Goal: Task Accomplishment & Management: Complete application form

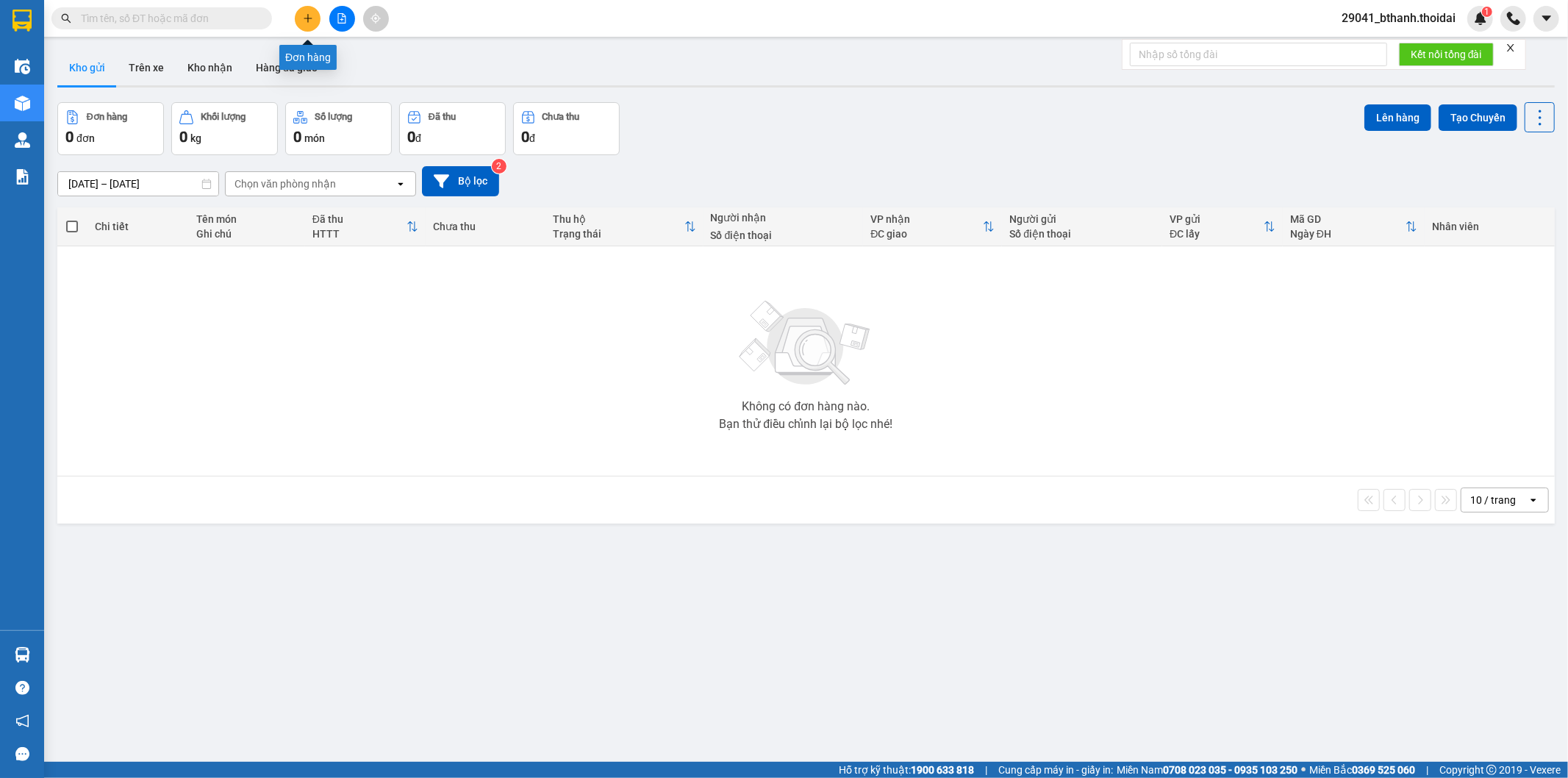
click at [310, 13] on icon "plus" at bounding box center [308, 18] width 10 height 10
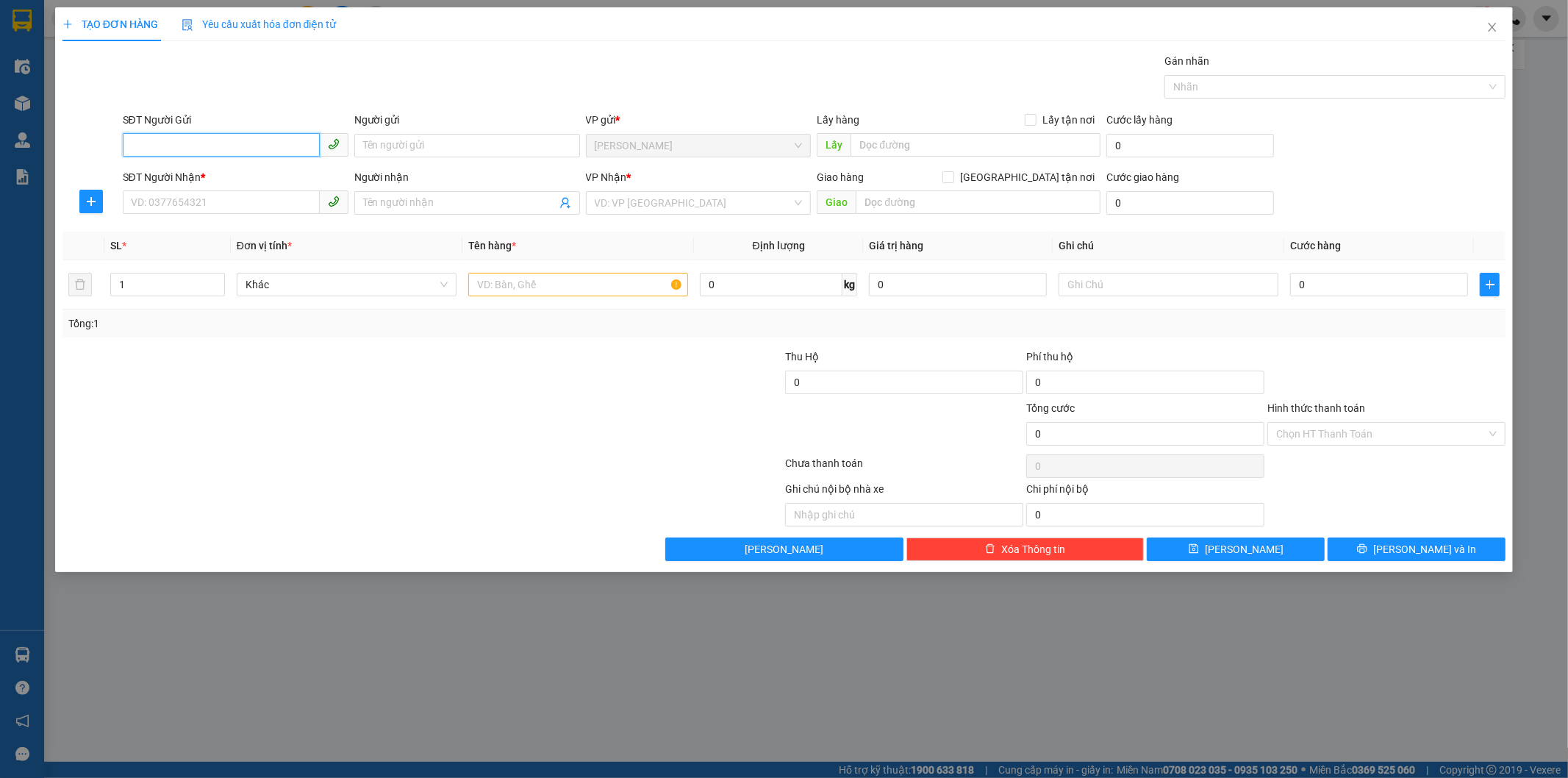
click at [238, 143] on input "SĐT Người Gửi" at bounding box center [221, 145] width 197 height 24
type input "0918417140"
click at [469, 150] on input "Người gửi" at bounding box center [467, 146] width 226 height 24
click at [469, 146] on input "Người gửi" at bounding box center [467, 146] width 226 height 24
type input "cô liêm"
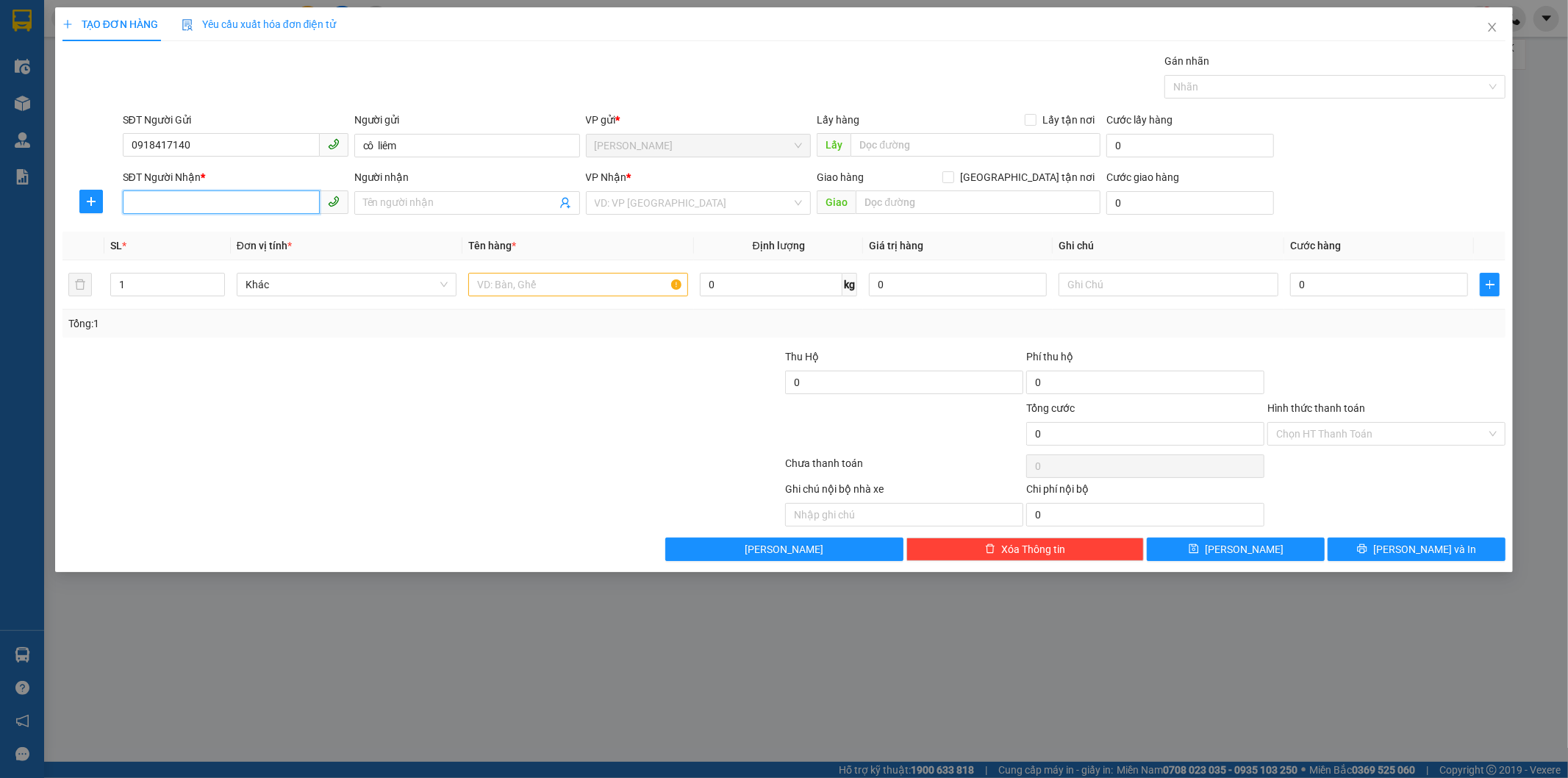
click at [266, 207] on input "SĐT Người Nhận *" at bounding box center [221, 202] width 197 height 24
click at [217, 200] on input "SĐT Người Nhận *" at bounding box center [221, 202] width 197 height 24
click at [431, 208] on input "Người nhận" at bounding box center [459, 202] width 193 height 17
type input "chị hiền"
click at [219, 207] on input "SĐT Người Nhận *" at bounding box center [221, 202] width 197 height 24
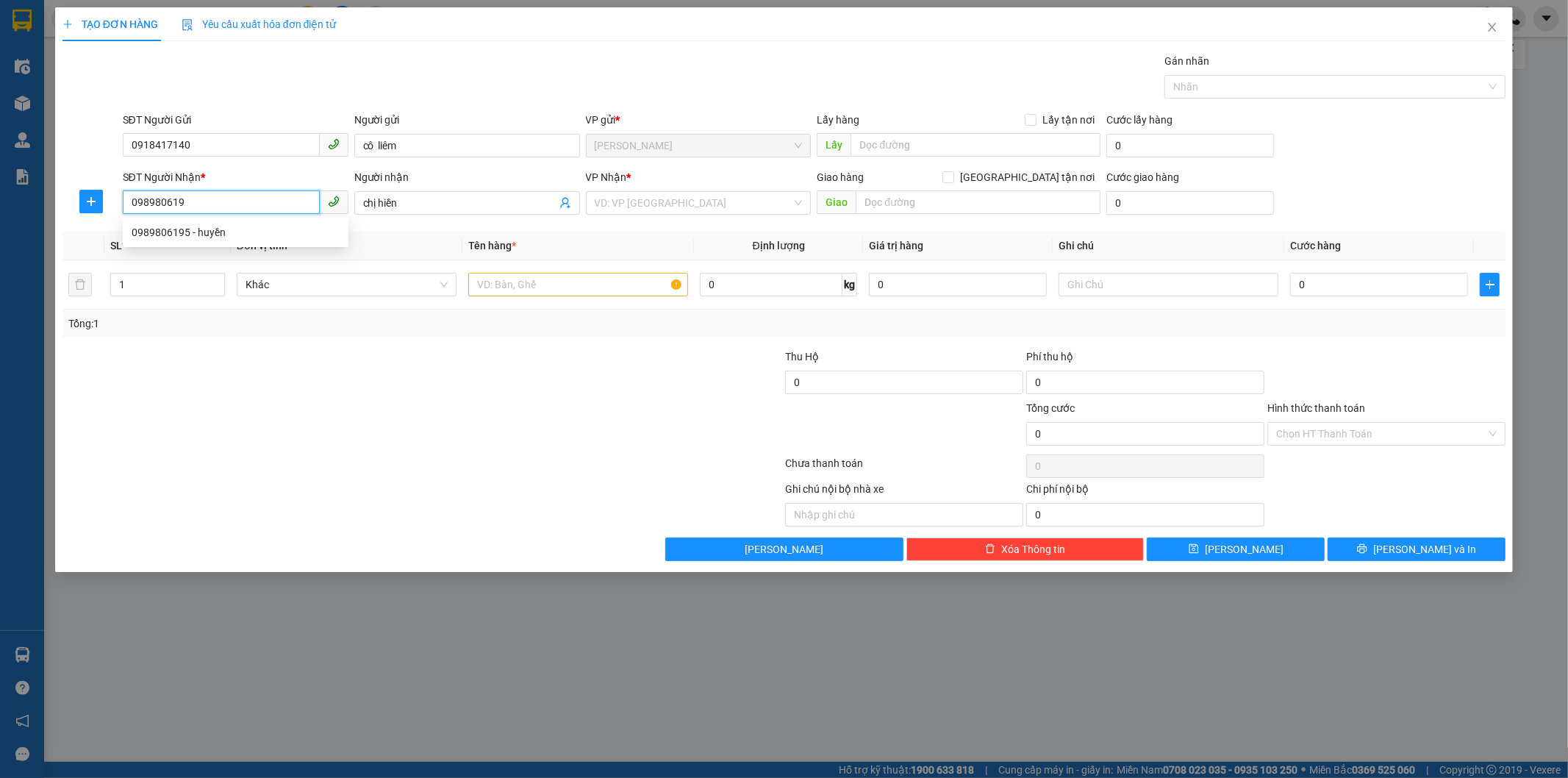
type input "0989806195"
click at [234, 232] on div "0989806195 - huyền" at bounding box center [235, 232] width 208 height 17
type input "huyền"
type input "0989806195"
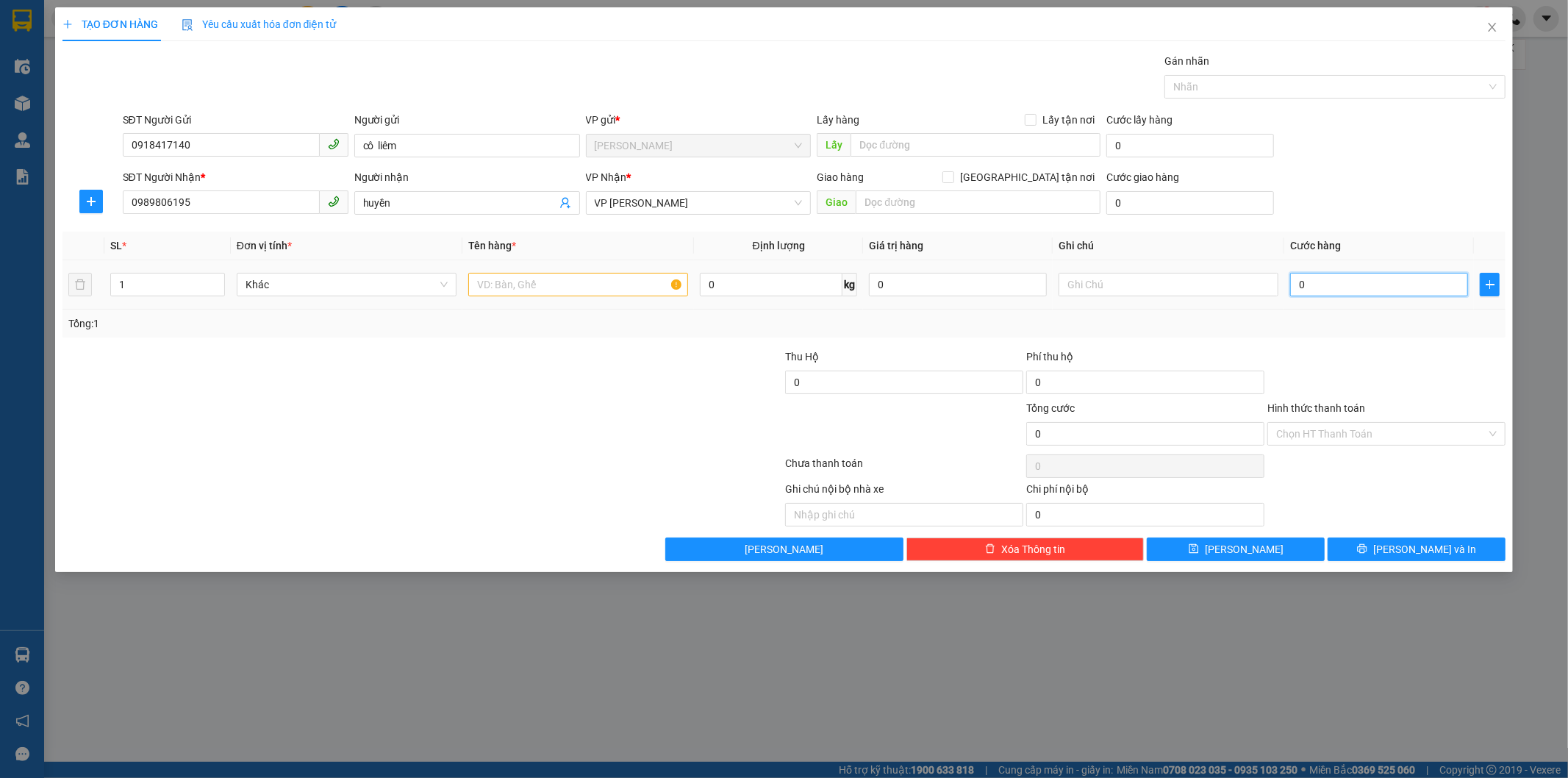
click at [1336, 277] on input "0" at bounding box center [1379, 284] width 178 height 24
click at [1321, 285] on input "0" at bounding box center [1379, 284] width 178 height 24
click at [489, 283] on input "text" at bounding box center [578, 284] width 220 height 24
type input "gạo với [PERSON_NAME]"
click at [1333, 283] on input "0" at bounding box center [1379, 284] width 178 height 24
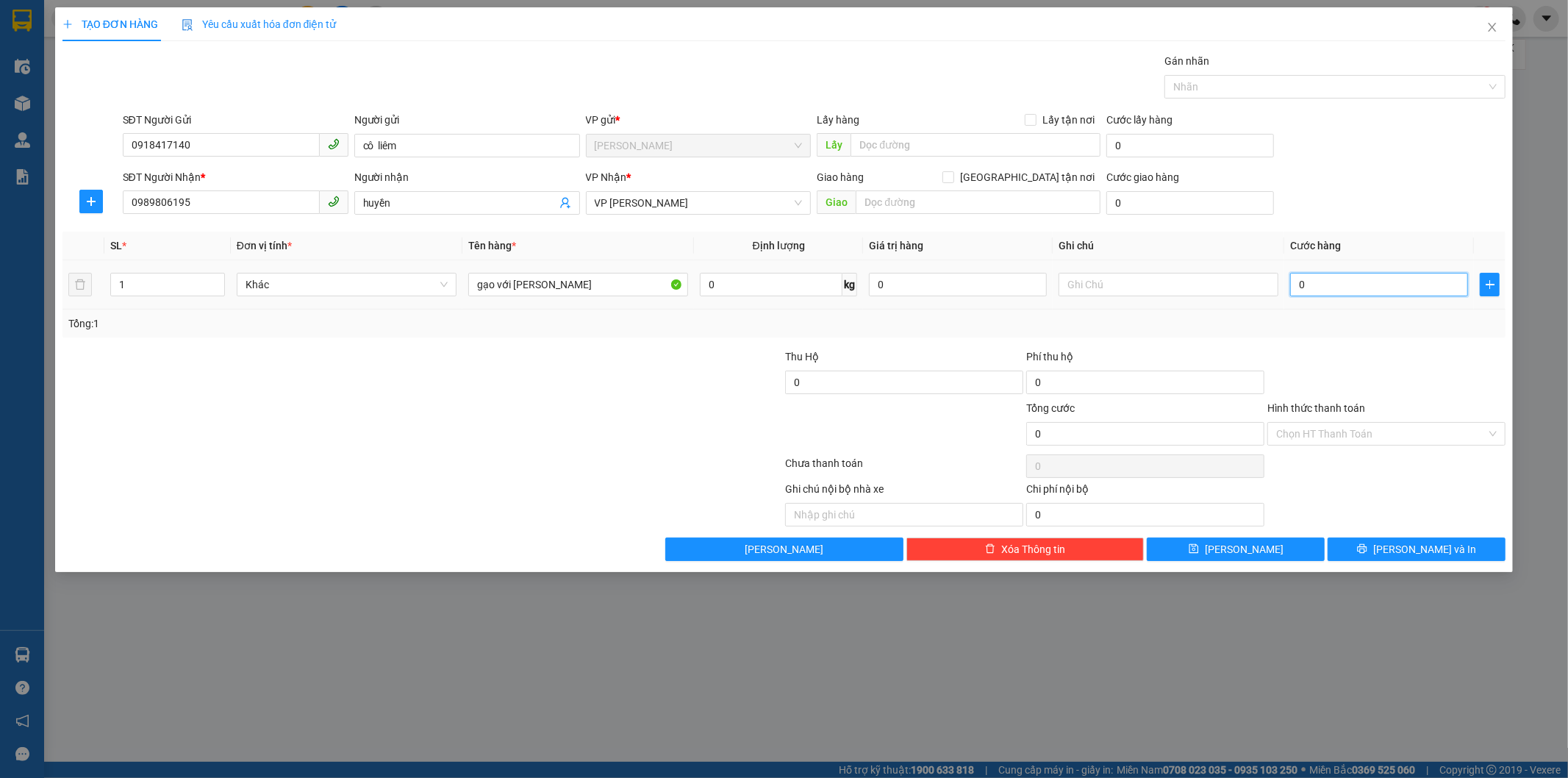
type input "5"
type input "50"
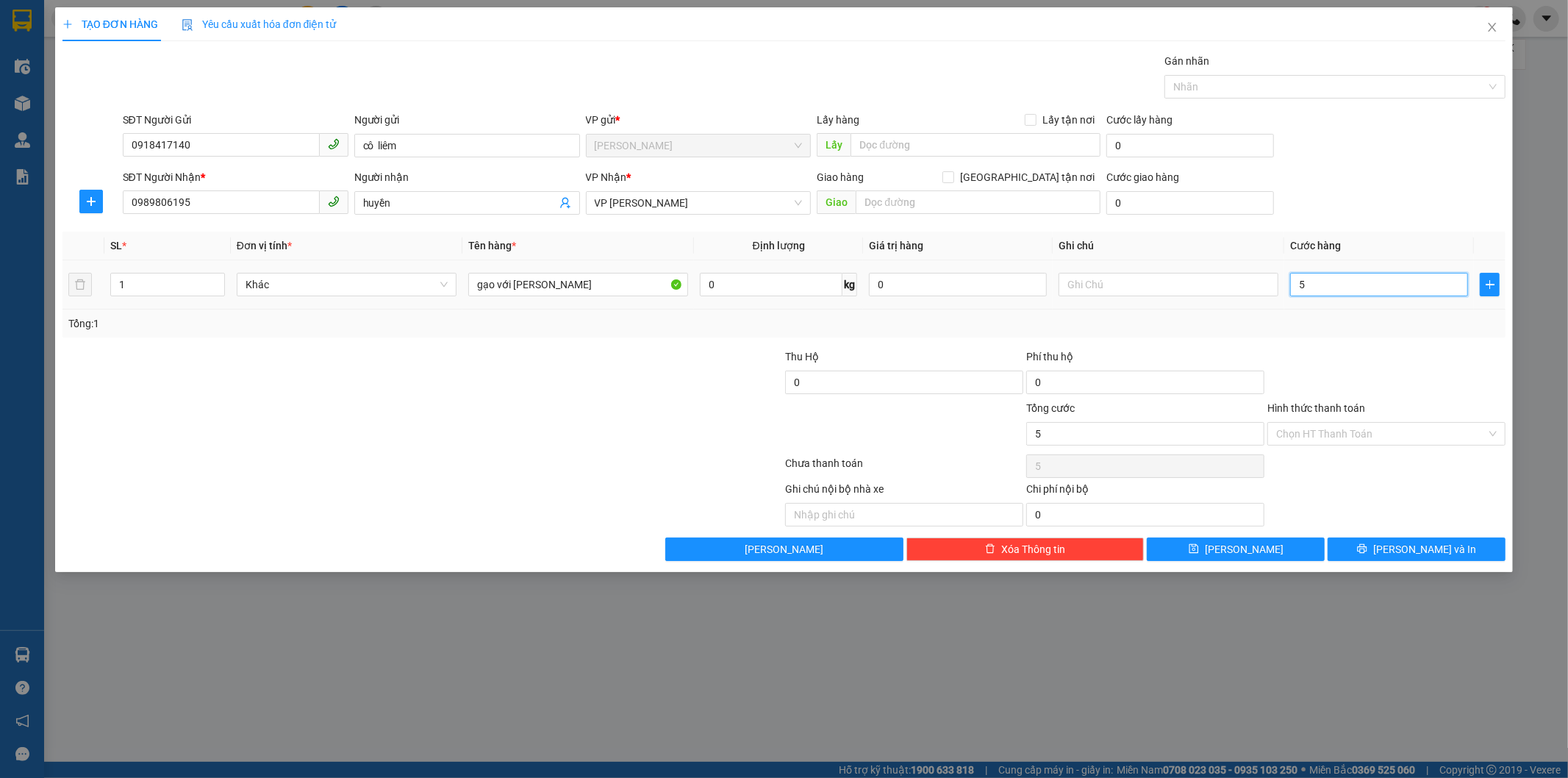
type input "50"
type input "500"
type input "5.000"
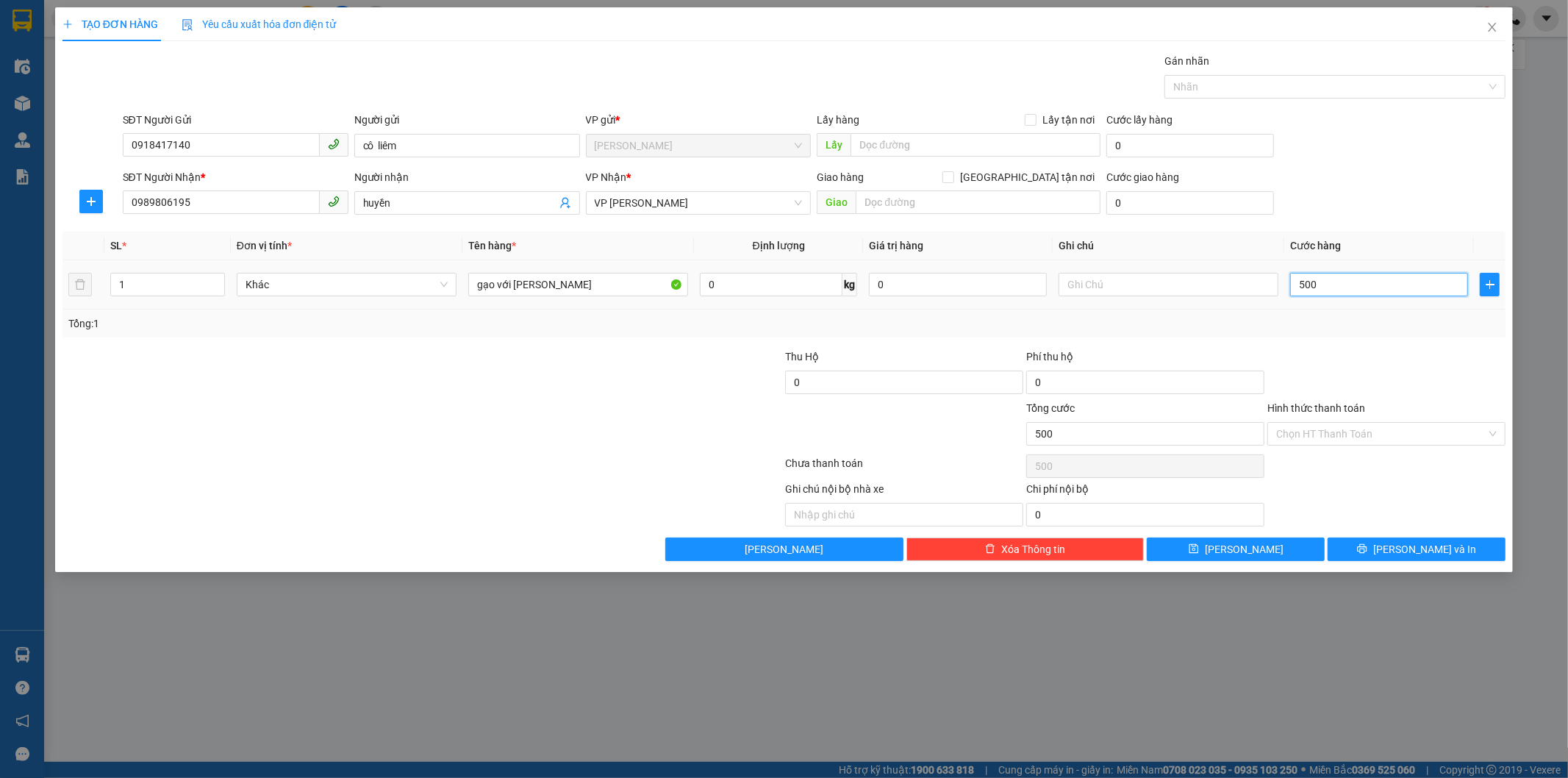
type input "5.000"
type input "50.000"
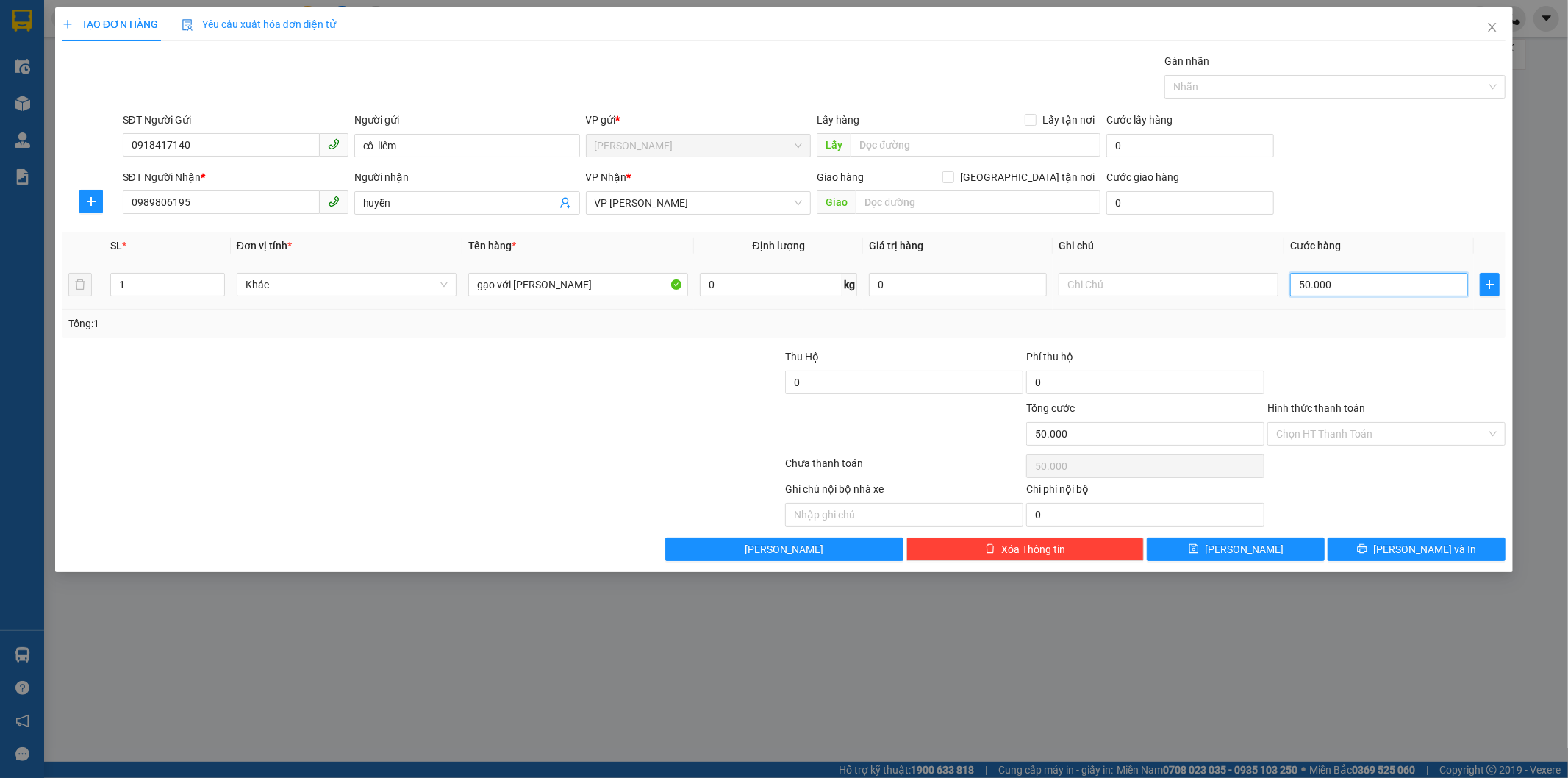
type input "500.000"
type input "50.000"
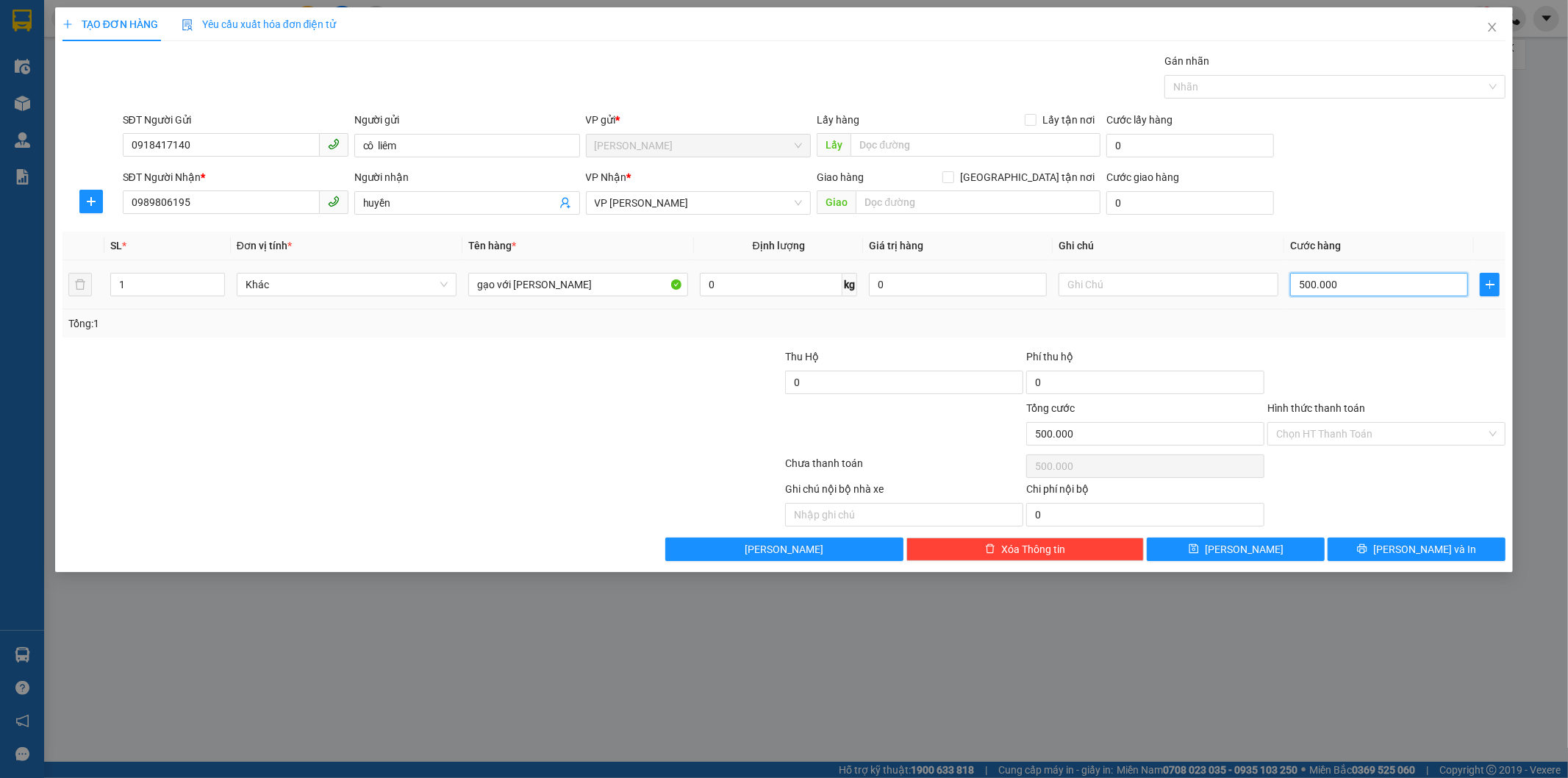
type input "50.000"
click at [1367, 554] on icon "printer" at bounding box center [1362, 548] width 10 height 10
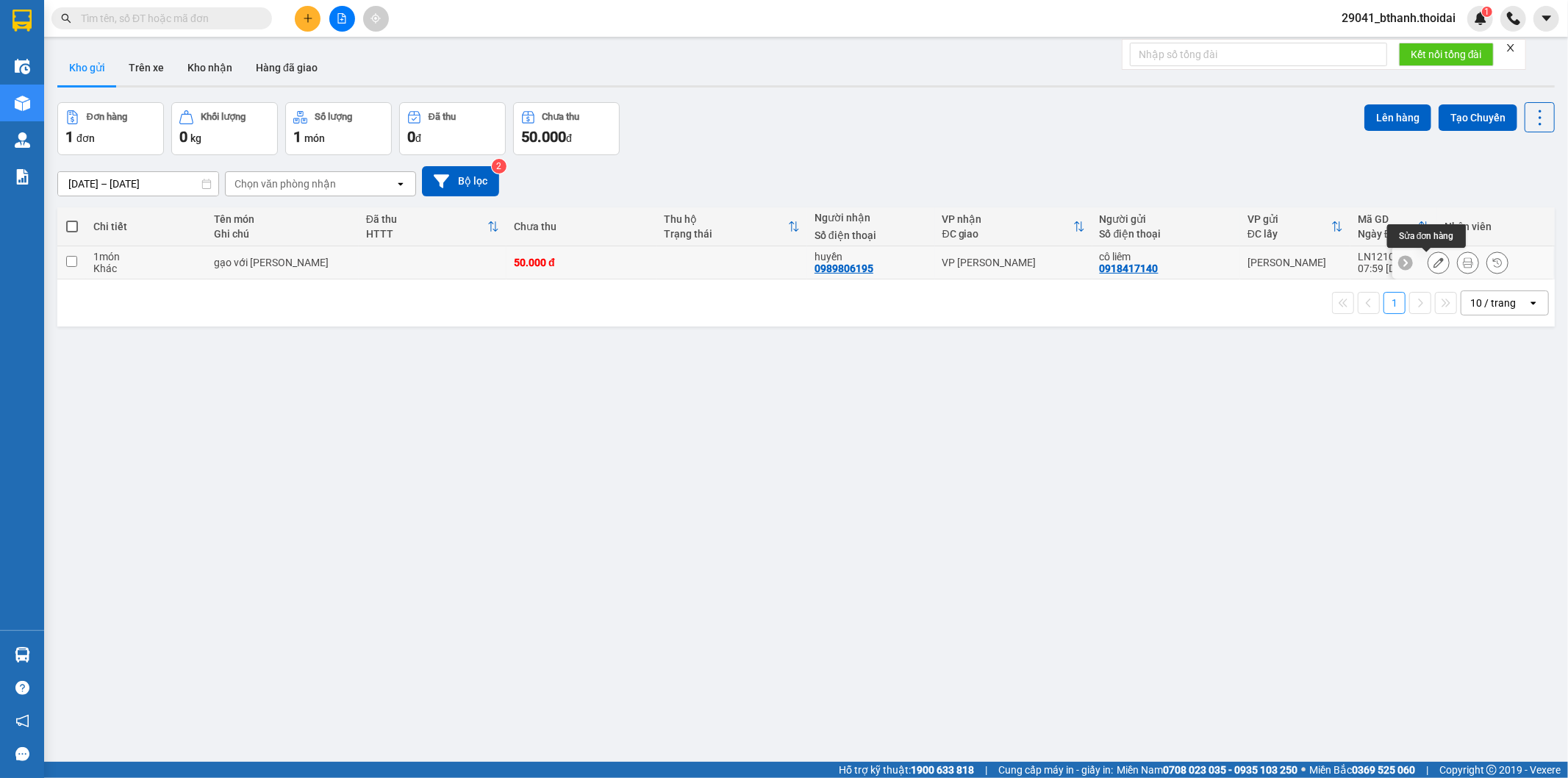
click at [1433, 265] on icon at bounding box center [1438, 262] width 10 height 10
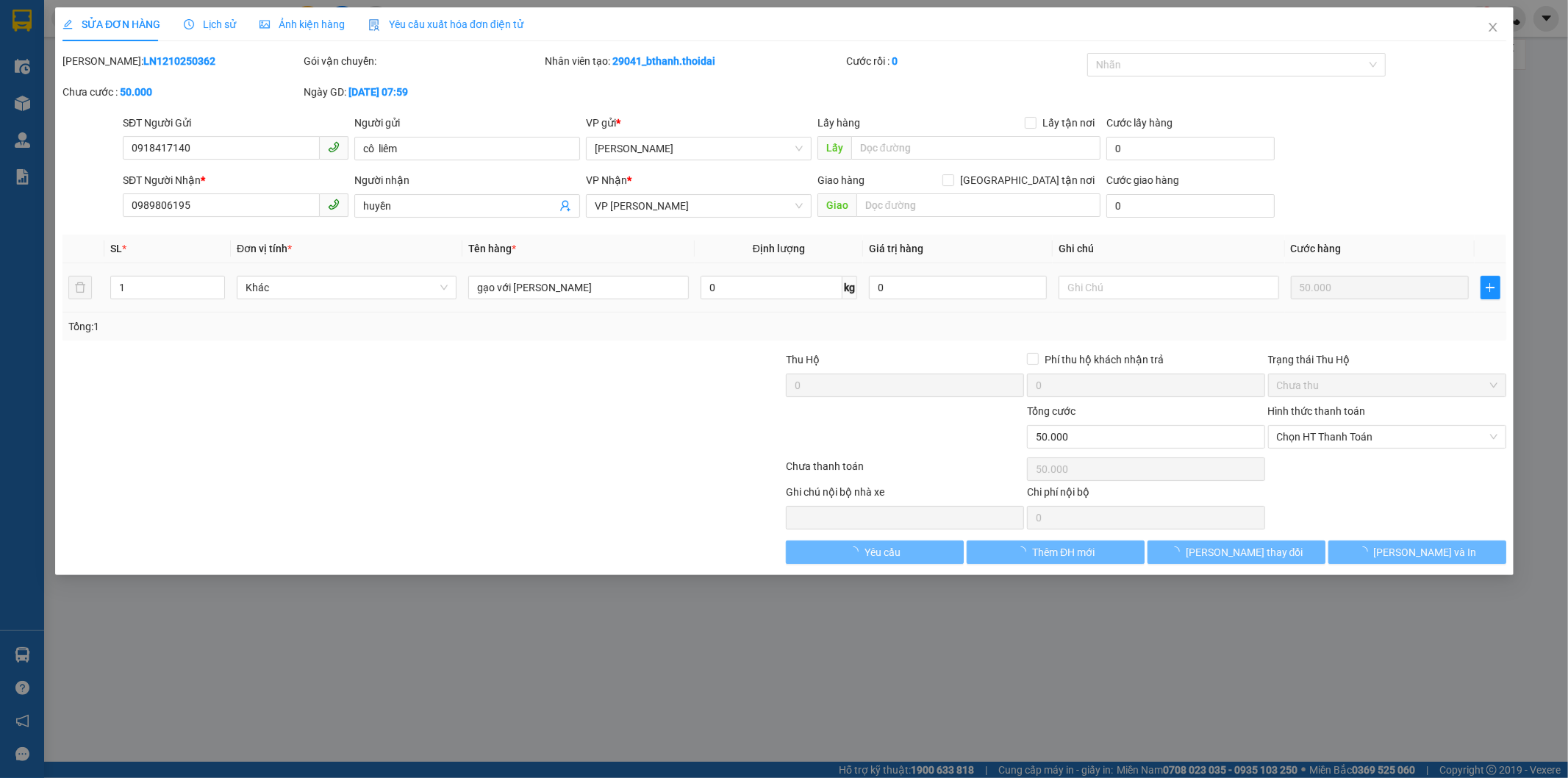
type input "0918417140"
type input "cô liêm"
type input "0989806195"
type input "huyền"
type input "0"
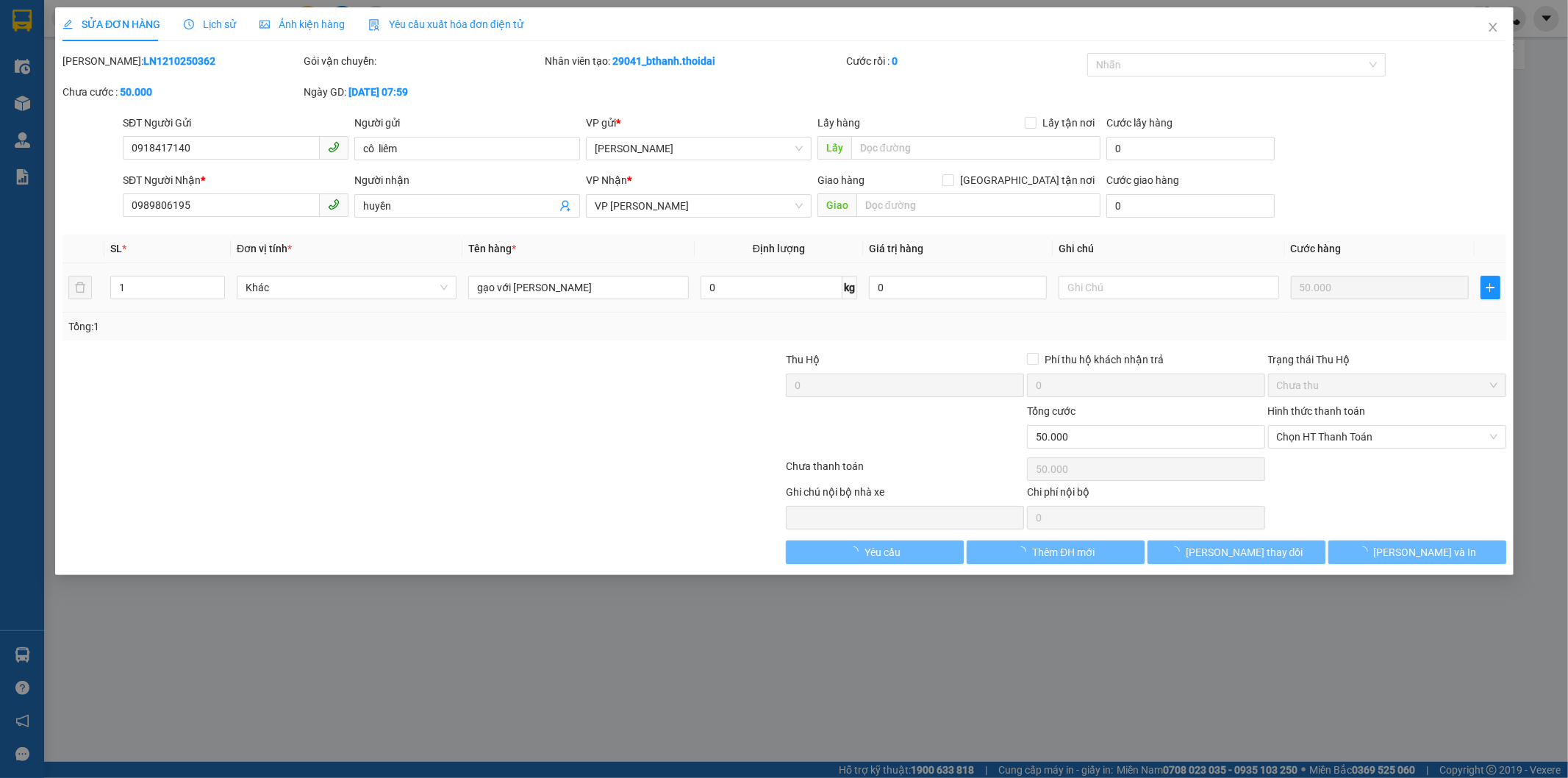
type input "50.000"
click at [1314, 432] on span "Chọn HT Thanh Toán" at bounding box center [1386, 436] width 221 height 22
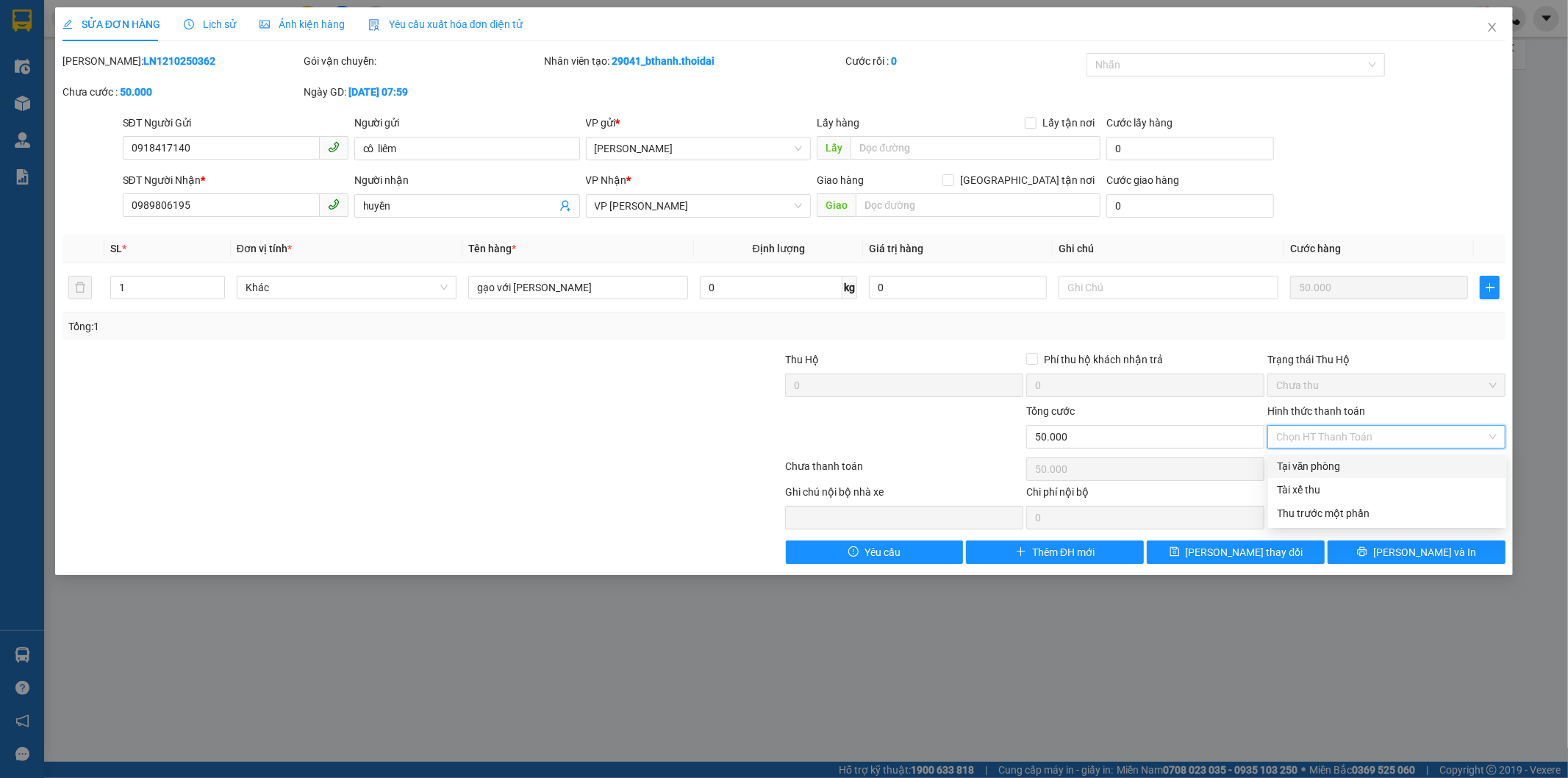
click at [1311, 464] on div "Tại văn phòng" at bounding box center [1387, 466] width 221 height 17
type input "0"
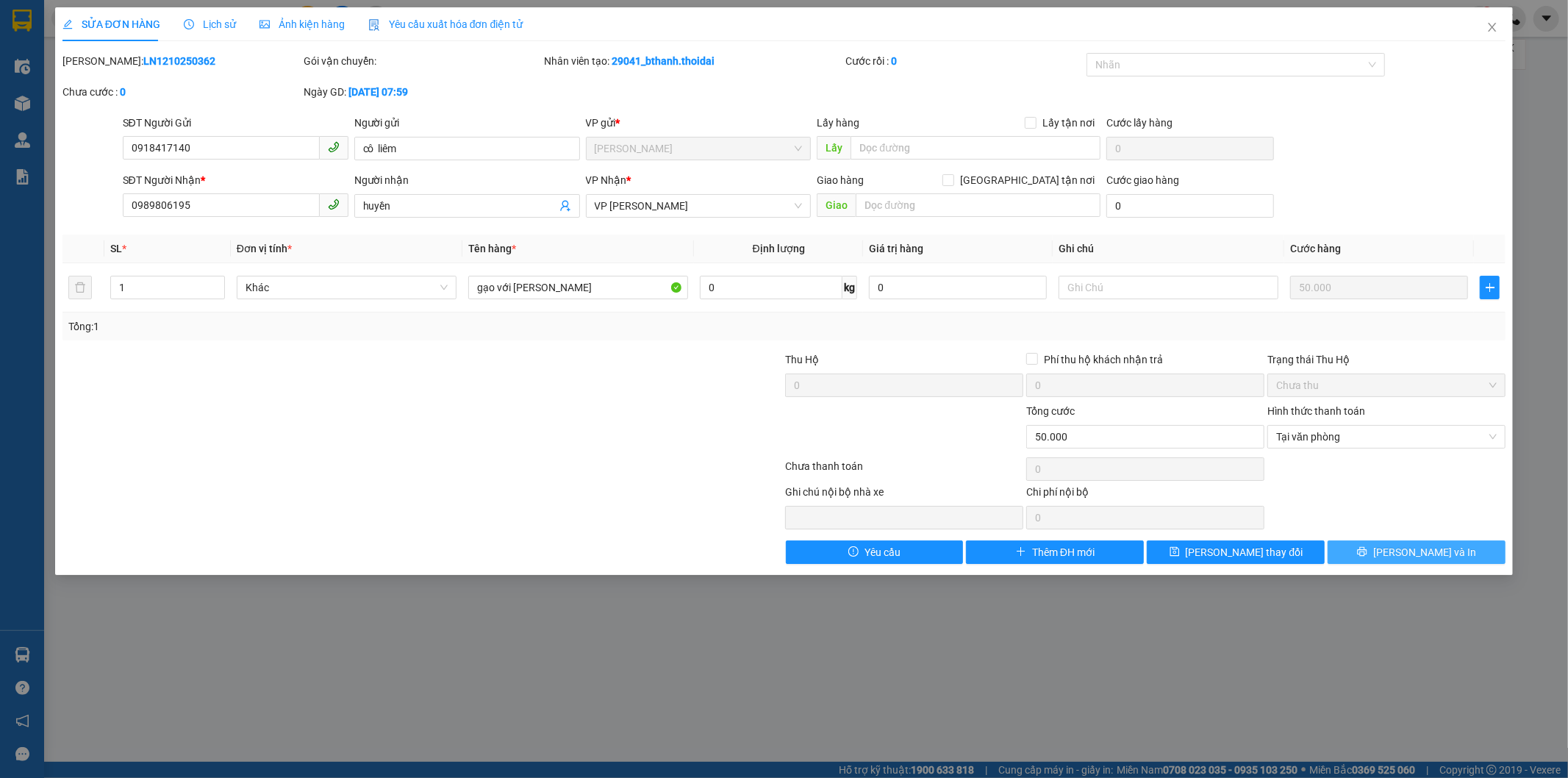
click at [1367, 550] on icon "printer" at bounding box center [1362, 551] width 10 height 10
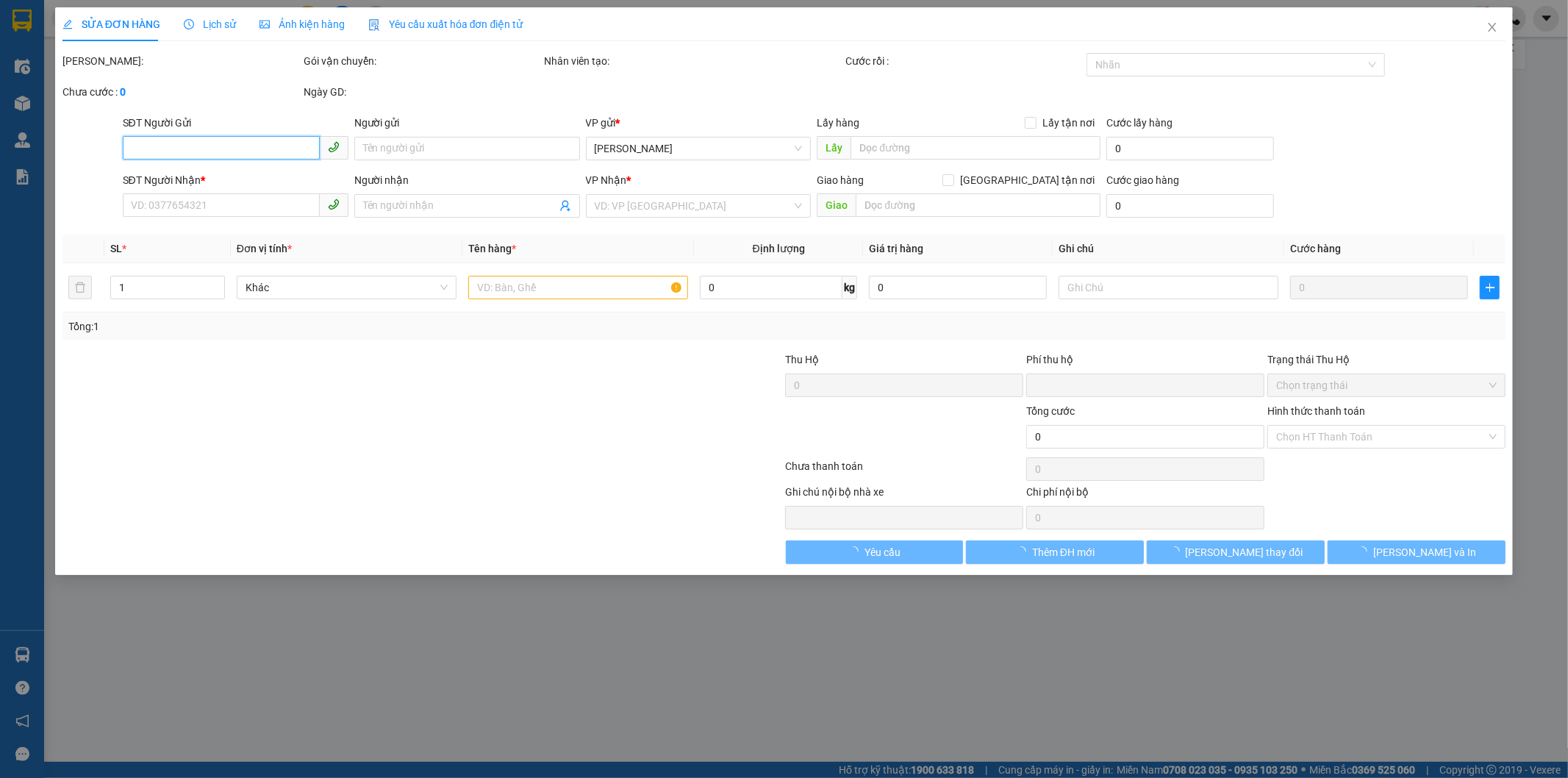
type input "0918417140"
type input "cô liêm"
type input "0989806195"
type input "huyền"
type input "0"
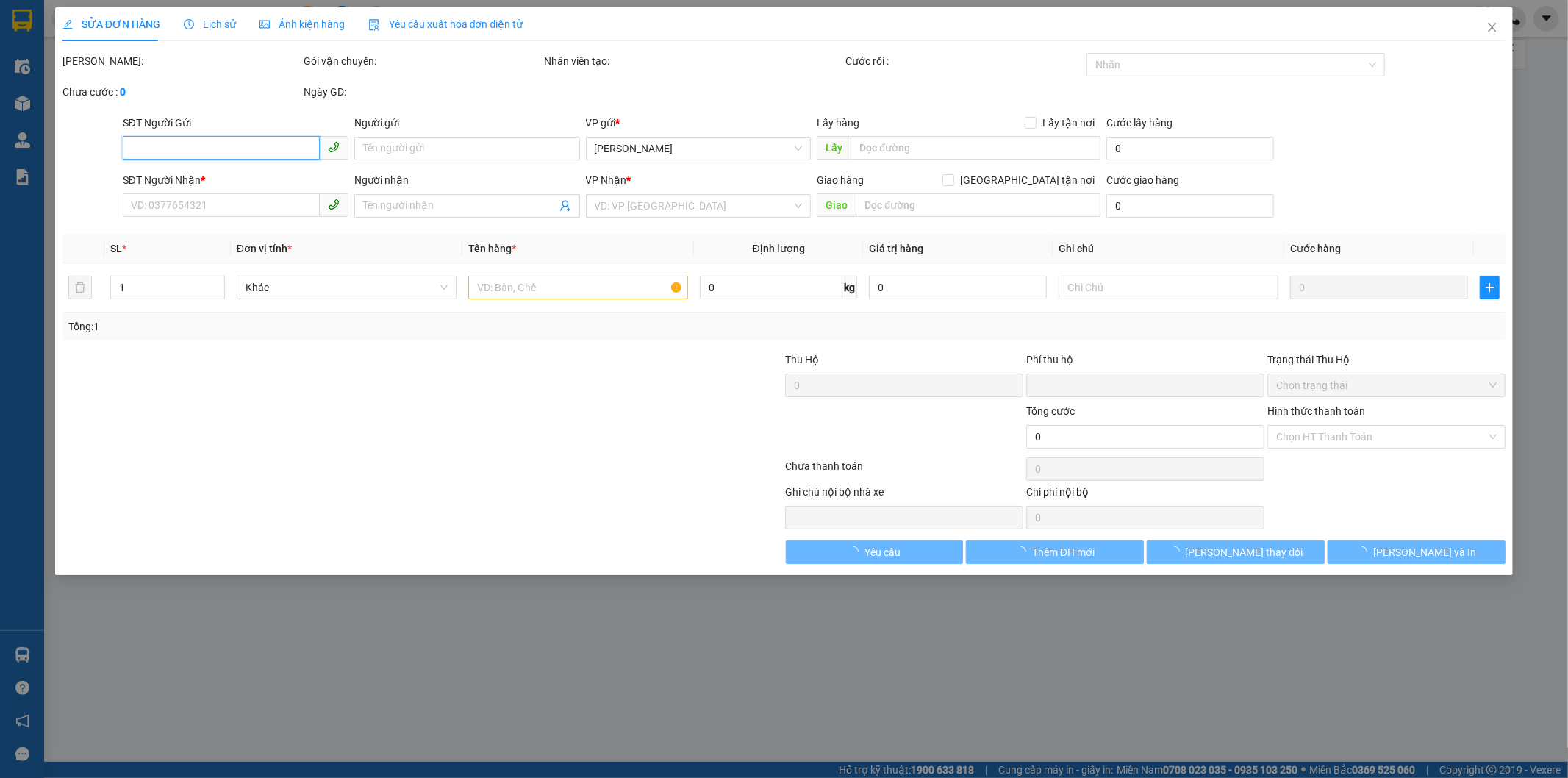
type input "50.000"
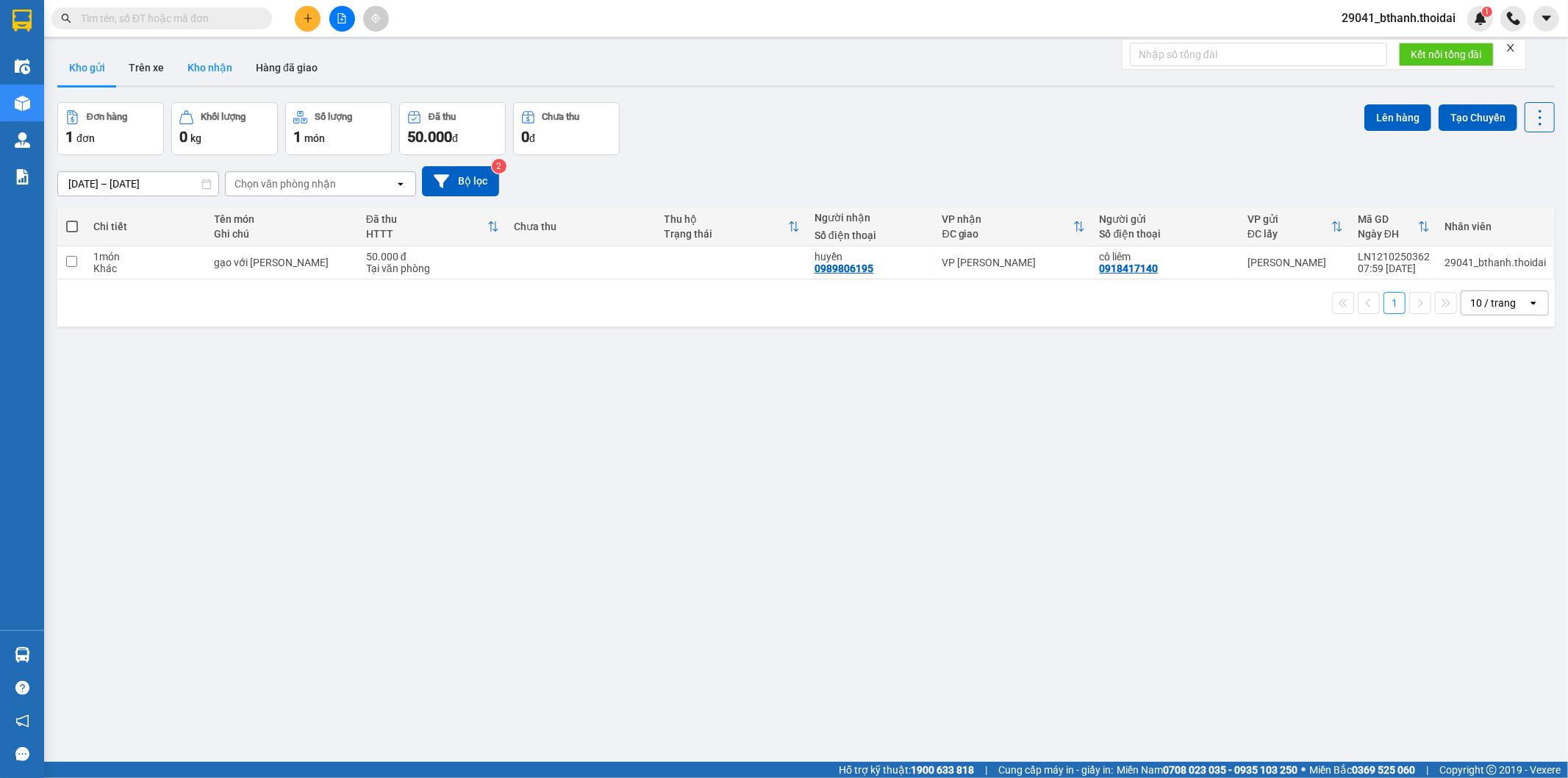
click at [202, 61] on button "Kho nhận" at bounding box center [209, 67] width 69 height 35
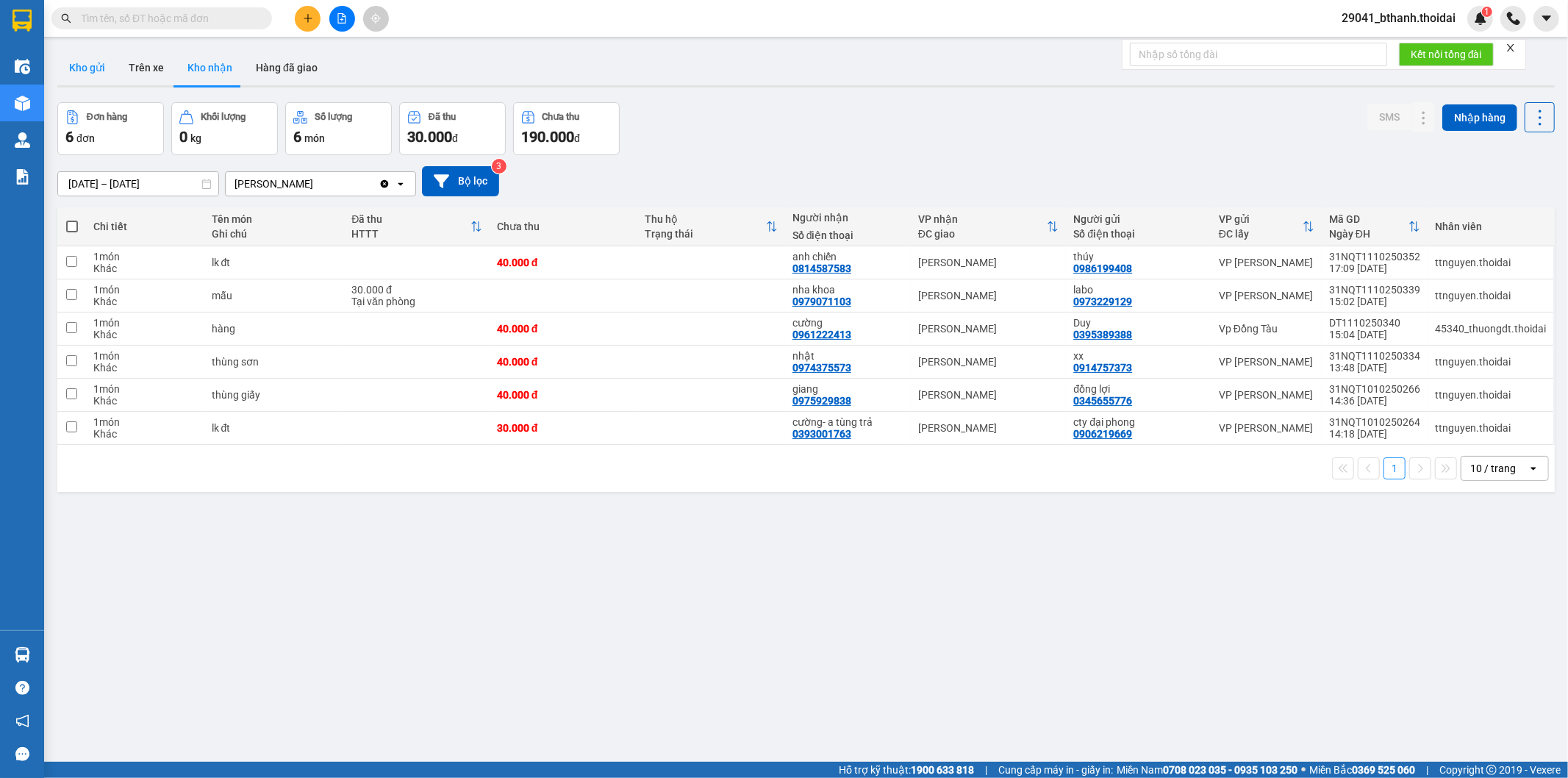
click at [113, 71] on button "Kho gửi" at bounding box center [87, 67] width 60 height 35
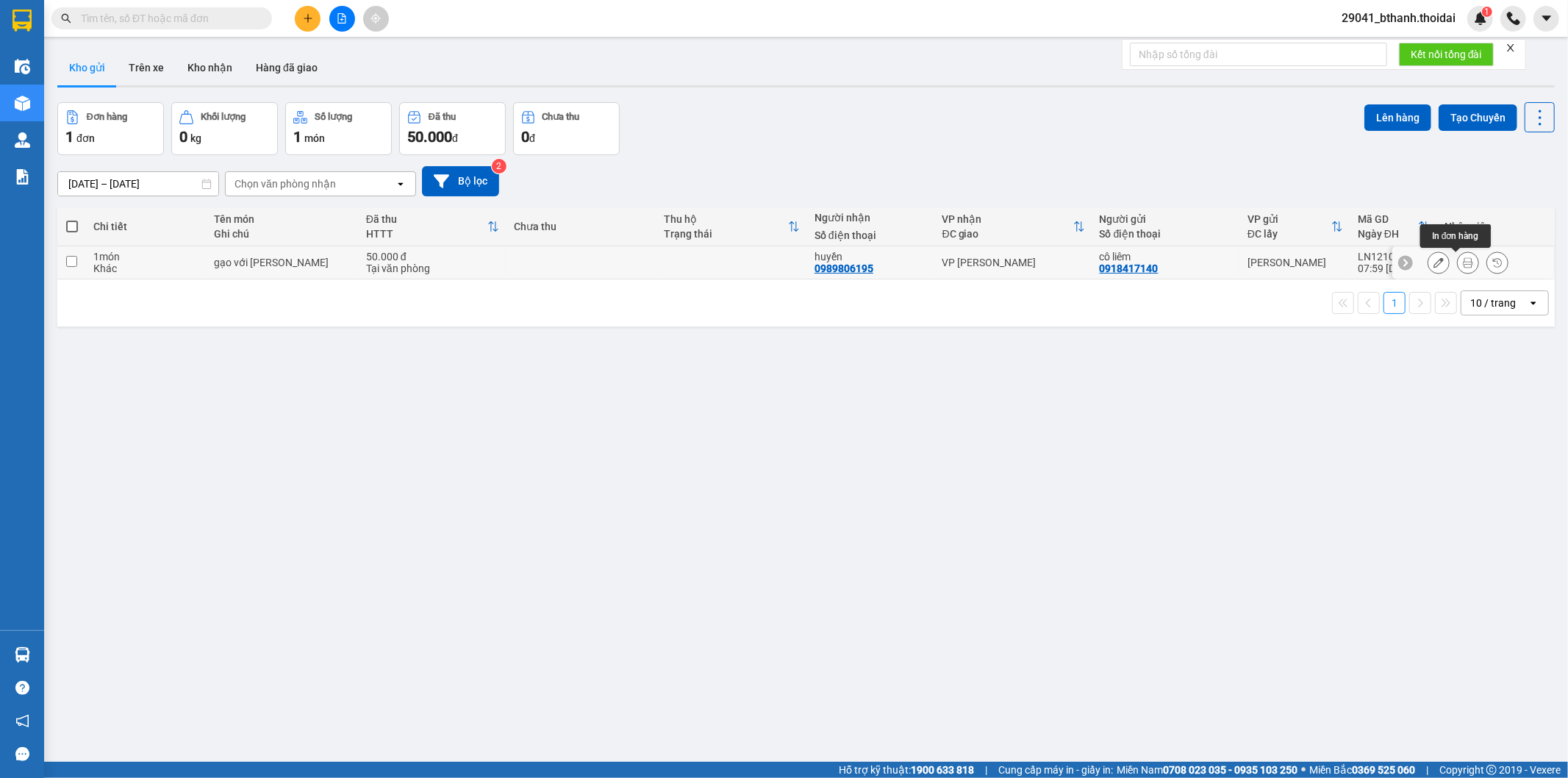
click at [1463, 268] on icon at bounding box center [1468, 262] width 10 height 10
click at [1377, 116] on button "Lên hàng" at bounding box center [1397, 118] width 67 height 27
click at [1385, 113] on button "Lên hàng" at bounding box center [1397, 118] width 67 height 27
click at [68, 259] on input "checkbox" at bounding box center [72, 261] width 11 height 11
checkbox input "true"
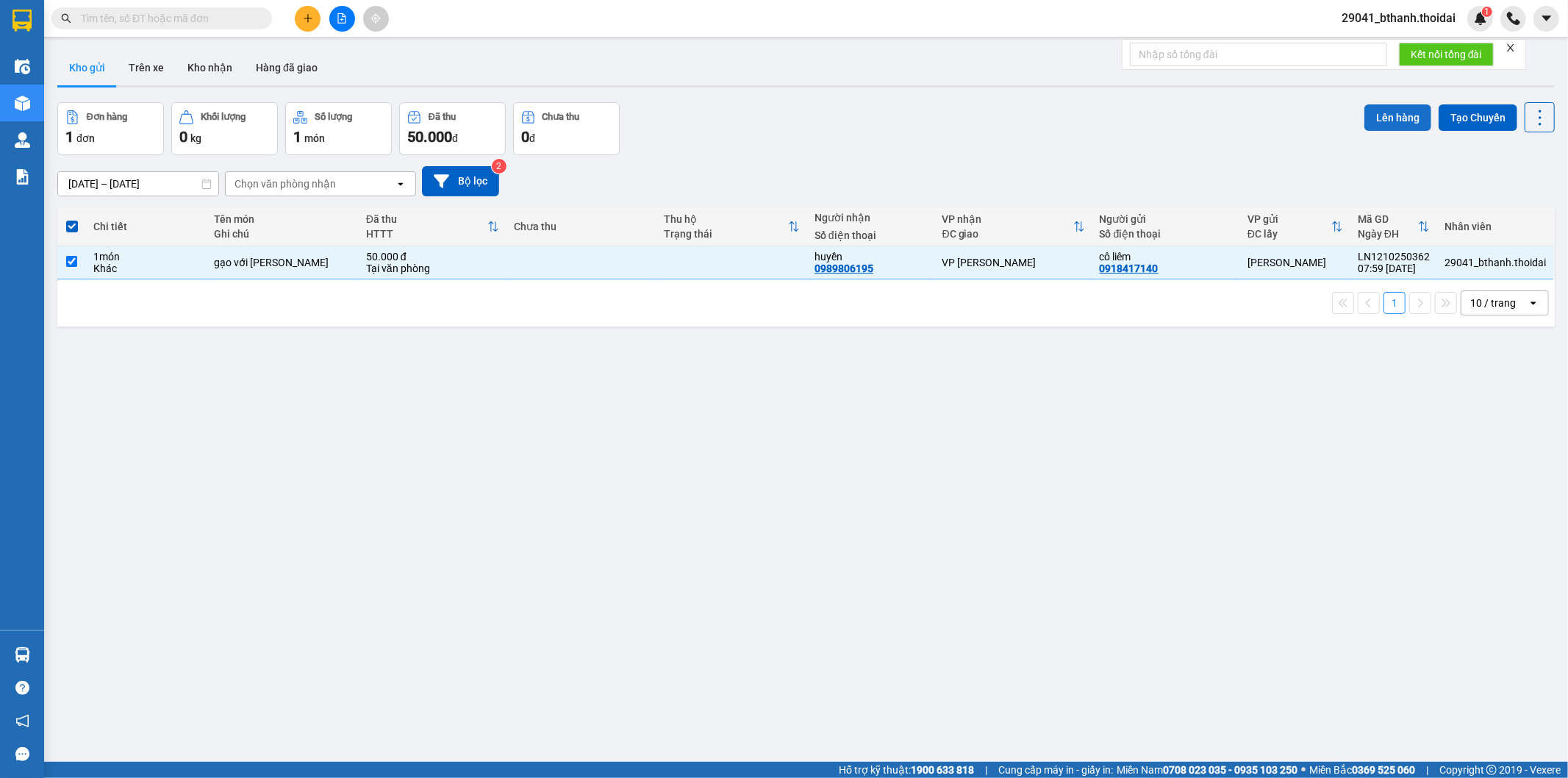
click at [1379, 114] on button "Lên hàng" at bounding box center [1397, 118] width 67 height 27
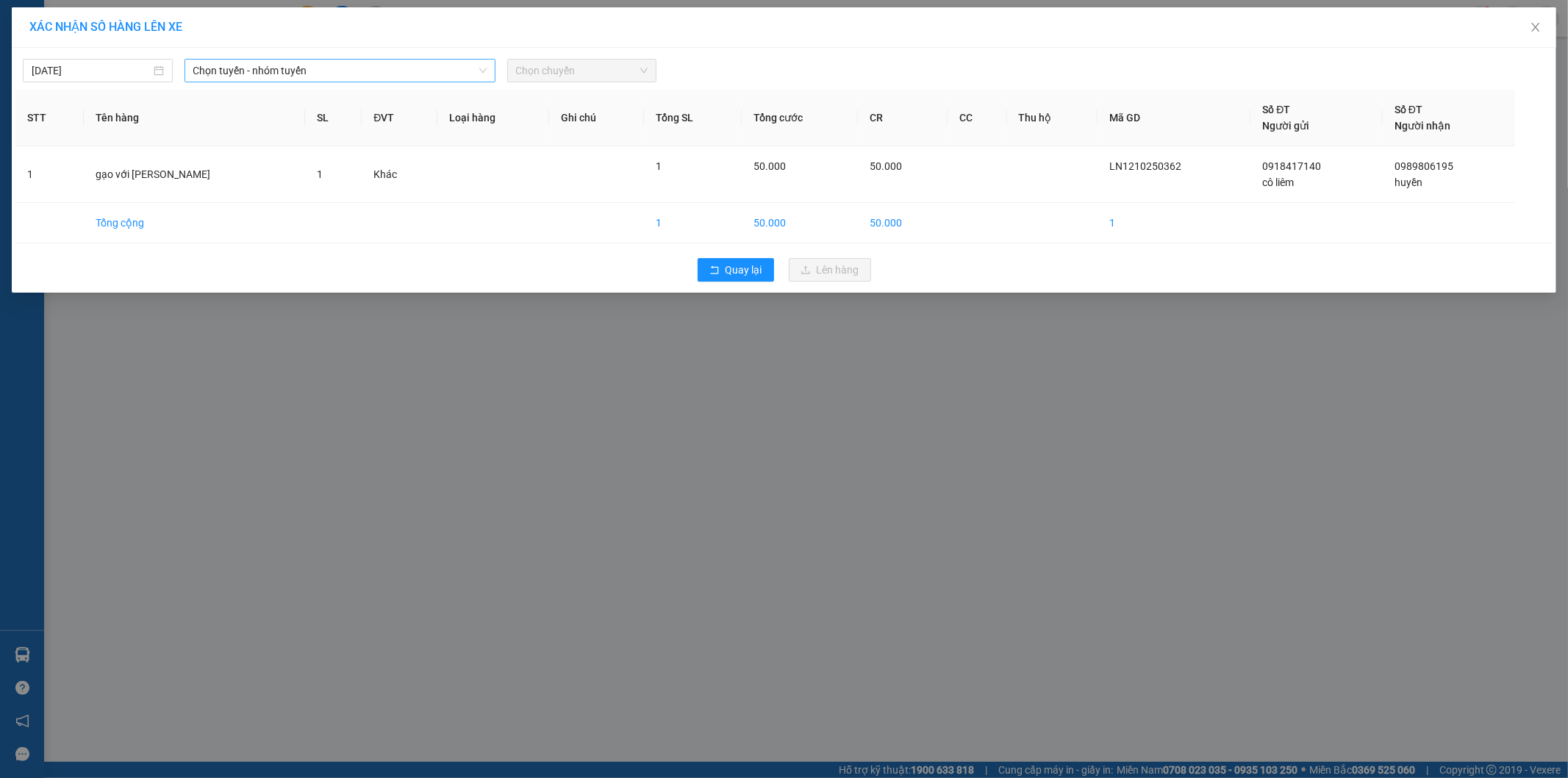
click at [378, 69] on span "Chọn tuyến - nhóm tuyến" at bounding box center [339, 71] width 293 height 22
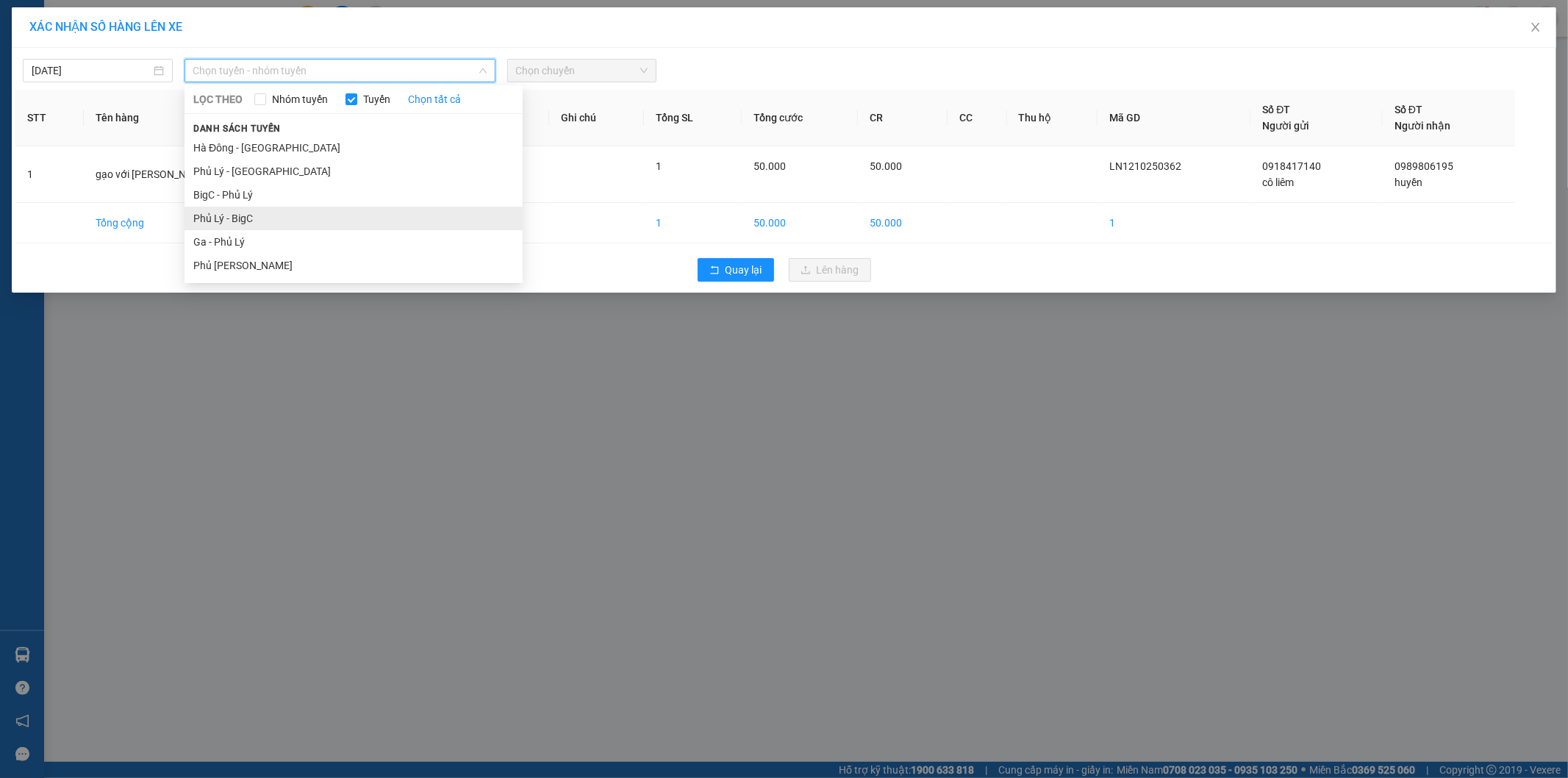
click at [288, 213] on li "Phủ Lý - BigC" at bounding box center [353, 218] width 338 height 24
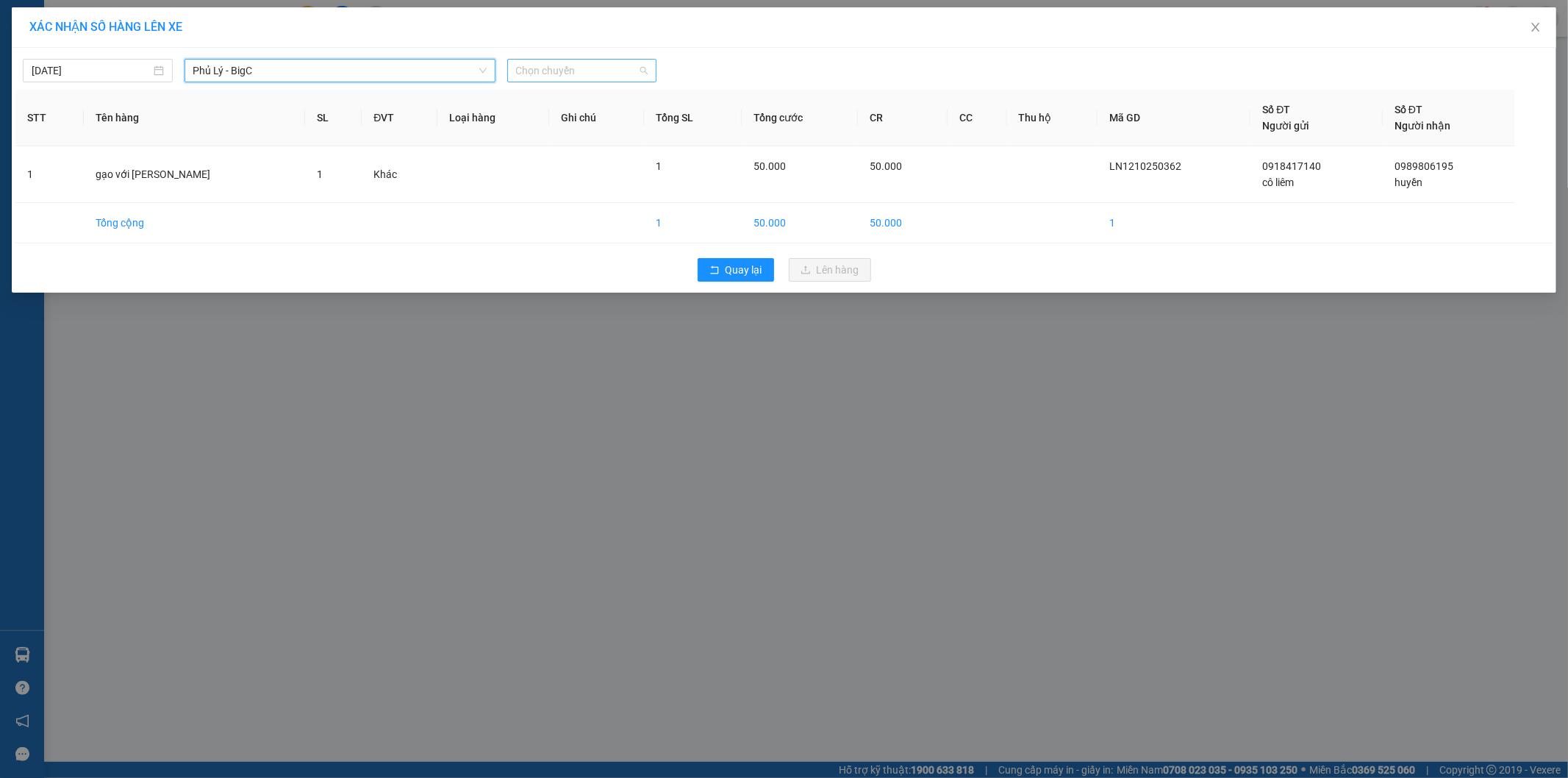
click at [606, 78] on span "Chọn chuyến" at bounding box center [582, 71] width 132 height 22
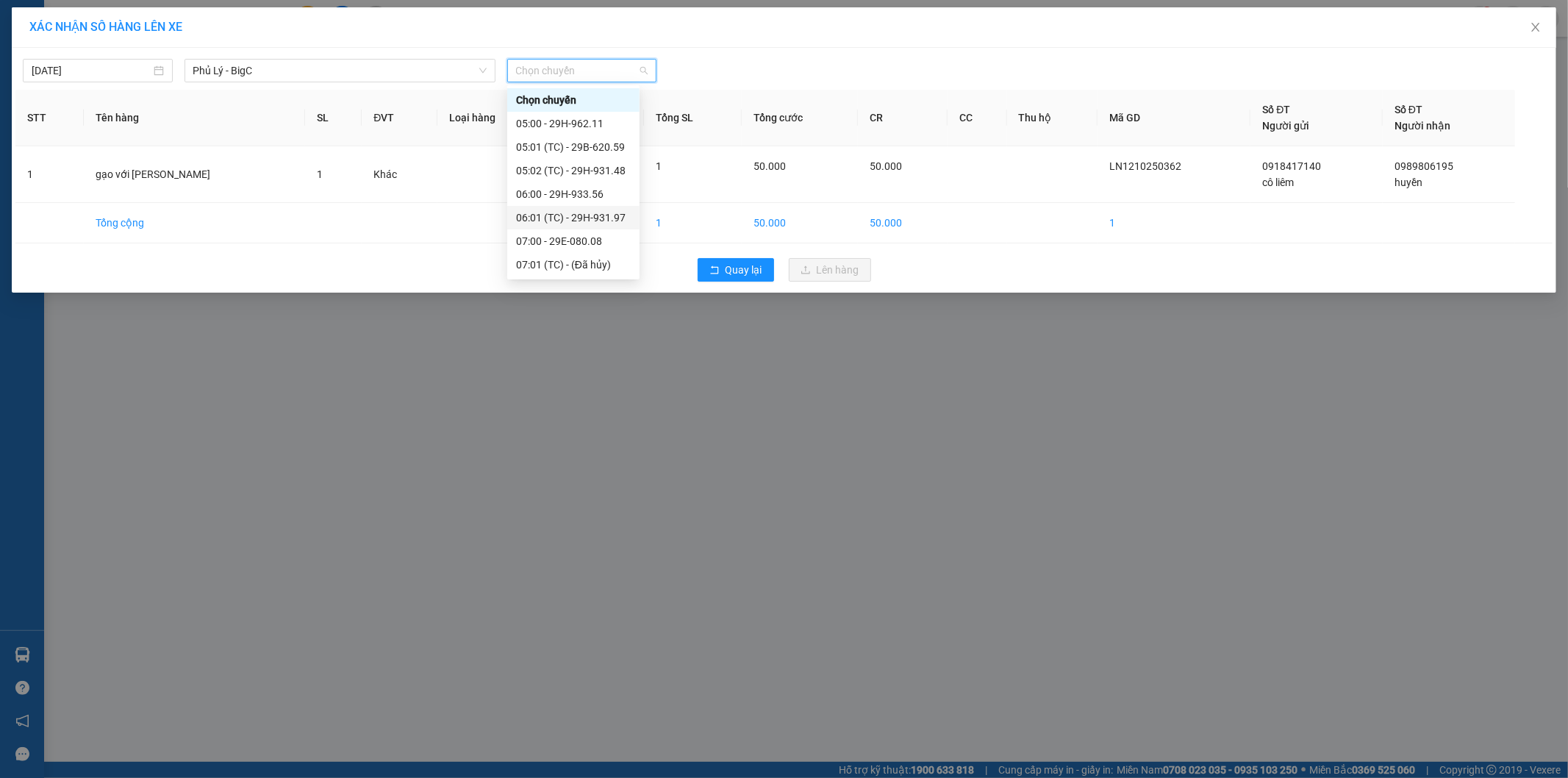
scroll to position [245, 0]
click at [580, 108] on div "09:01 (TC) - 29K-119.09" at bounding box center [573, 113] width 115 height 17
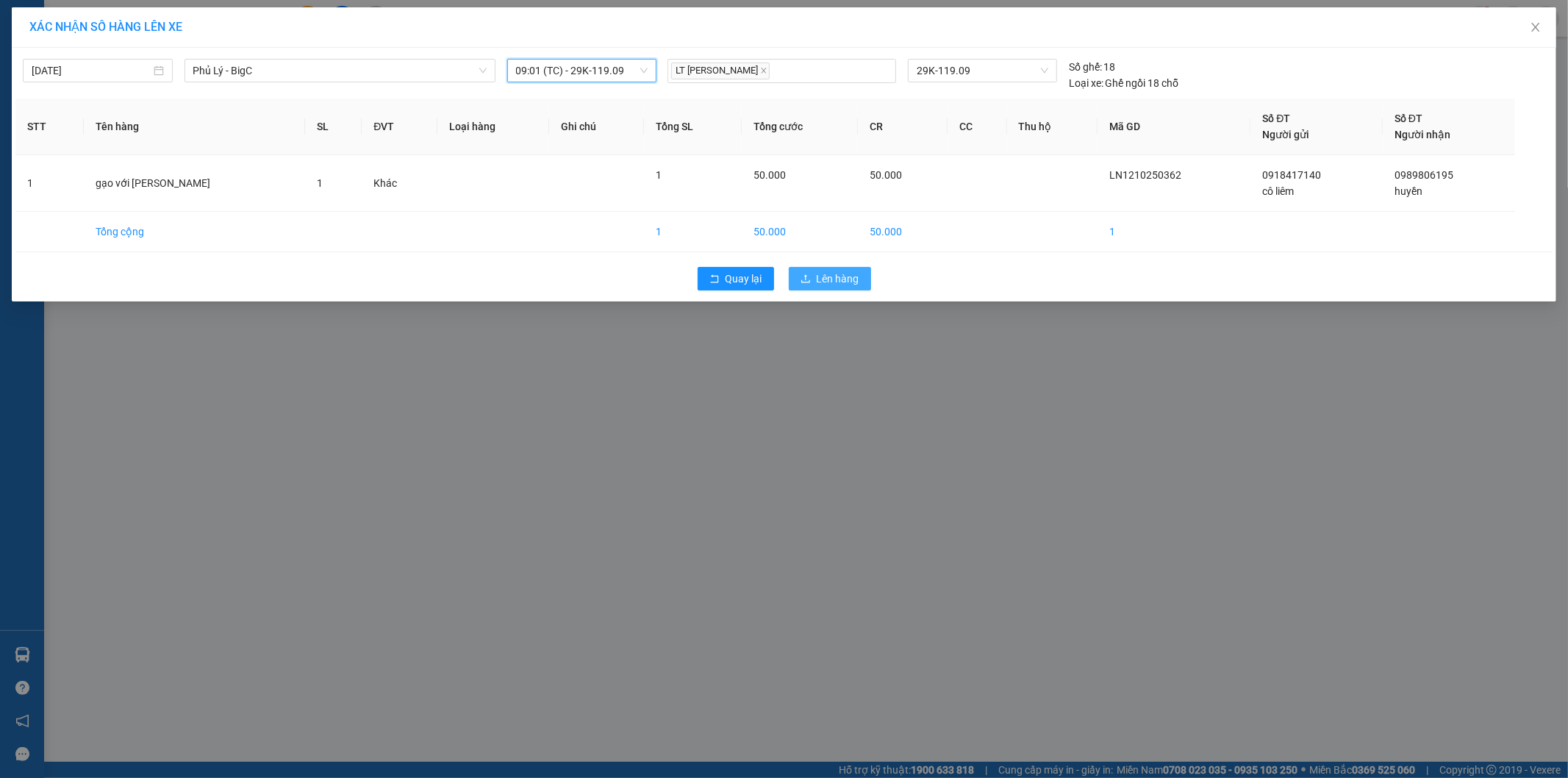
click at [811, 276] on button "Lên hàng" at bounding box center [830, 279] width 83 height 24
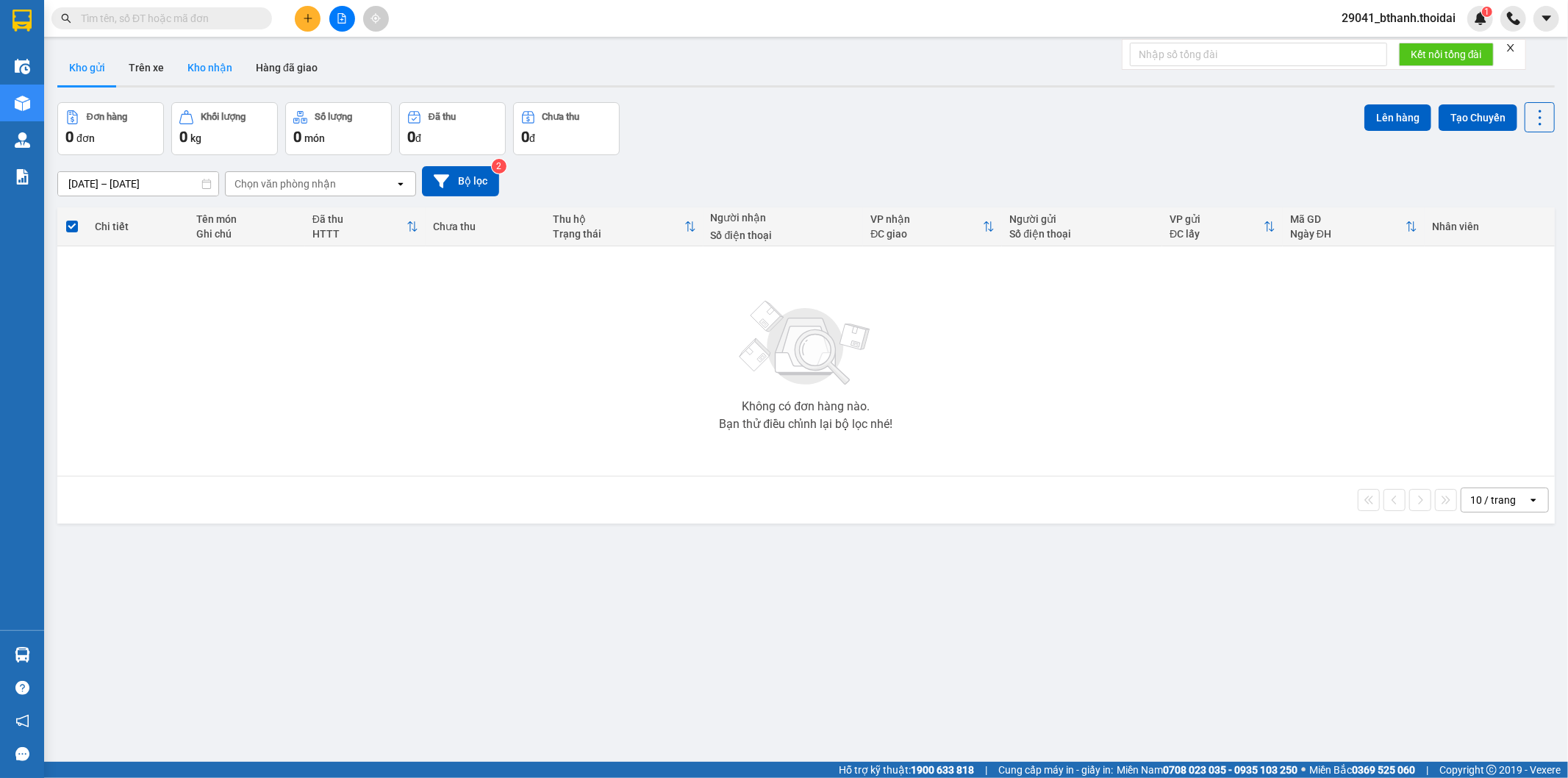
click at [221, 69] on button "Kho nhận" at bounding box center [209, 67] width 69 height 35
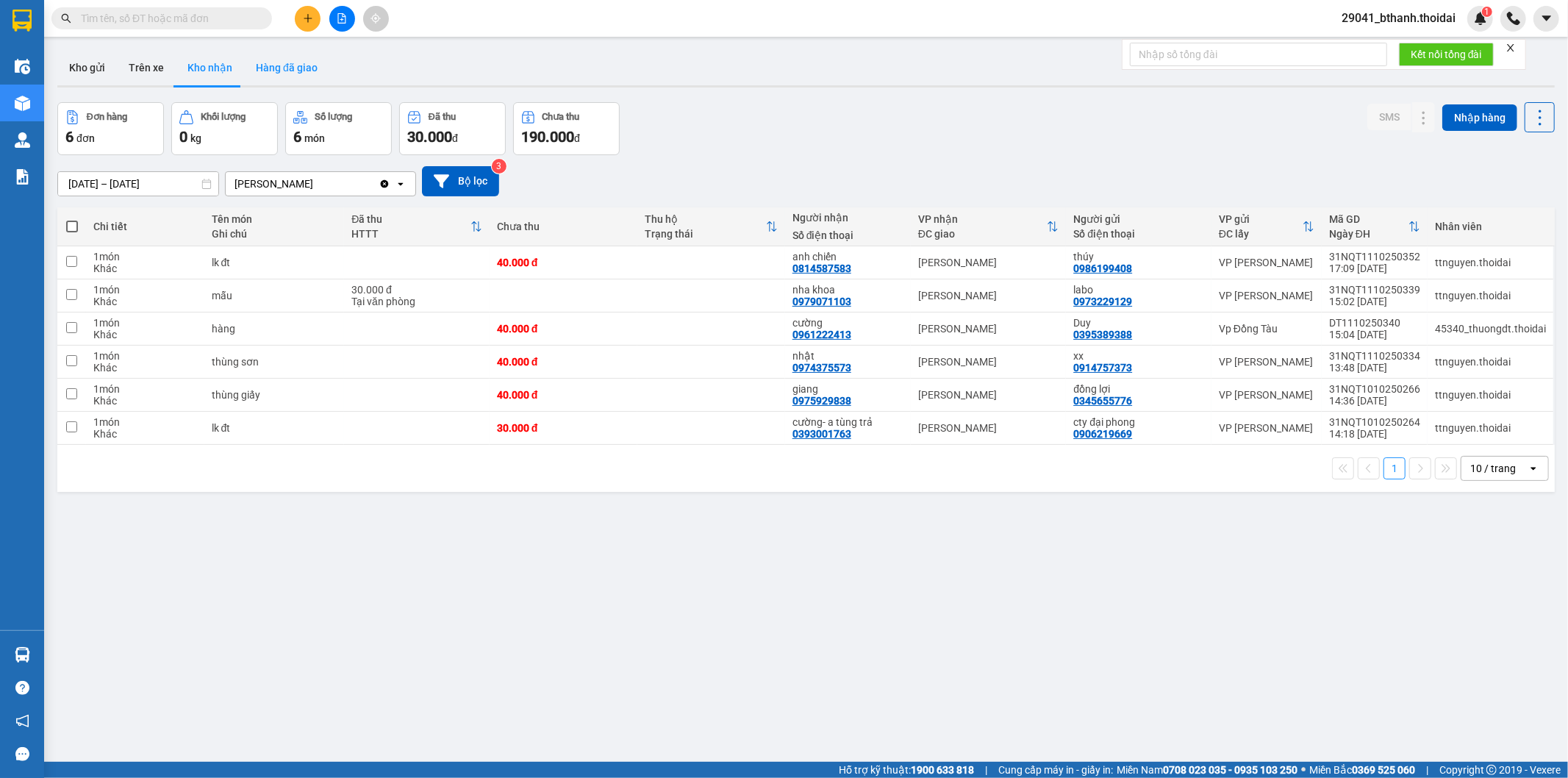
click at [281, 71] on button "Hàng đã giao" at bounding box center [287, 67] width 85 height 35
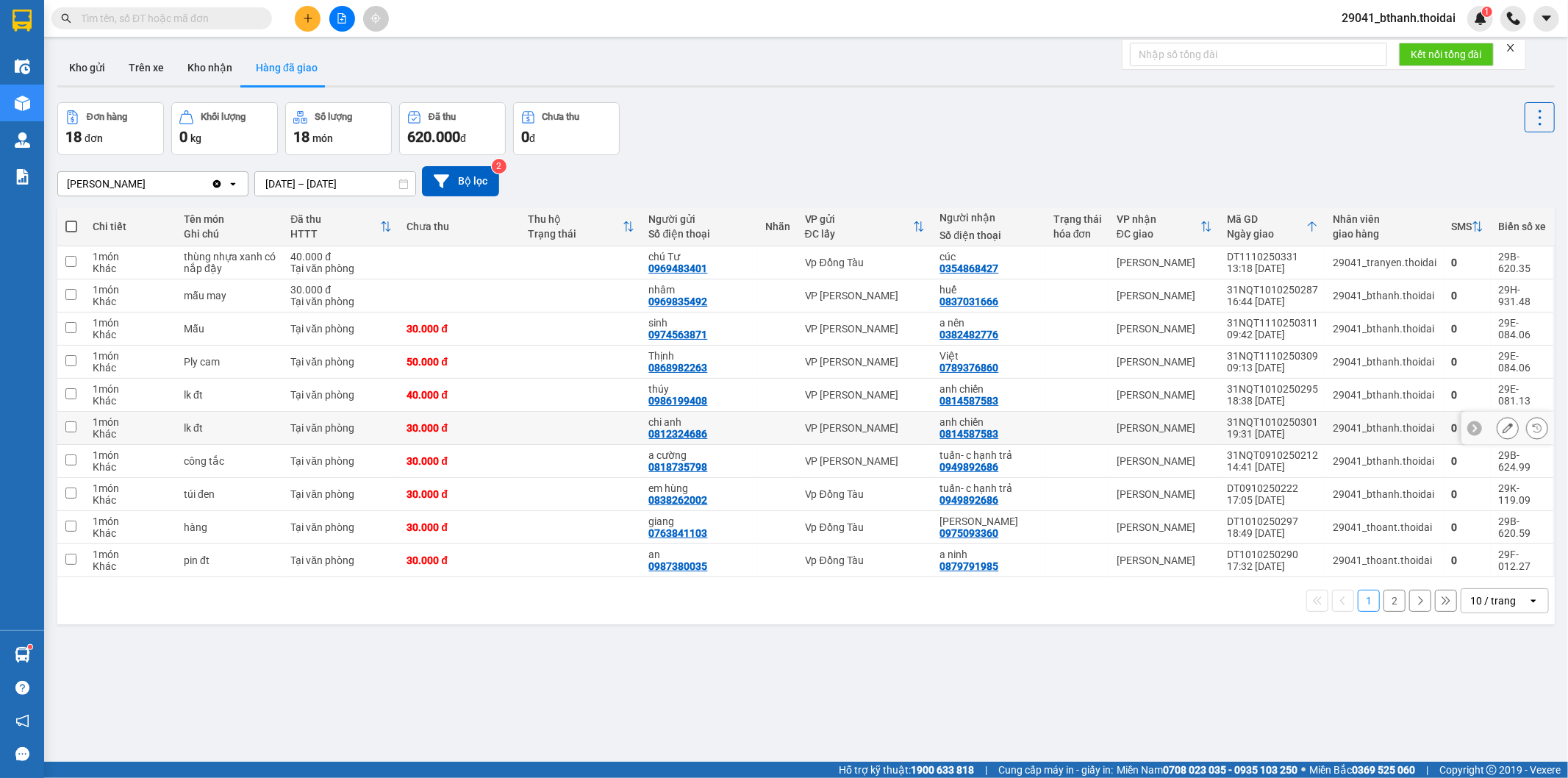
click at [1267, 432] on div "19:31 [DATE]" at bounding box center [1273, 433] width 91 height 12
checkbox input "true"
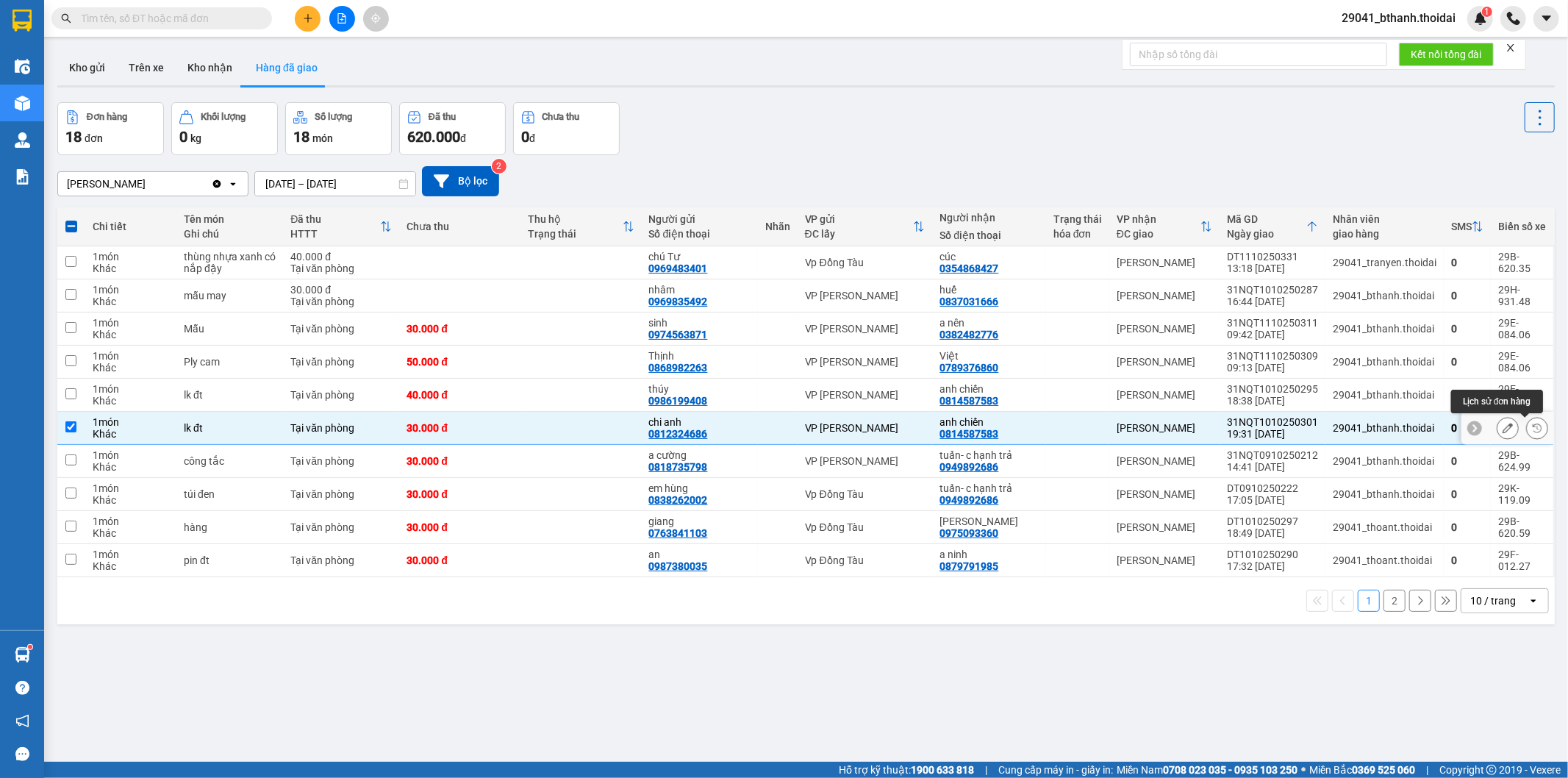
click at [1532, 429] on icon at bounding box center [1536, 428] width 10 height 10
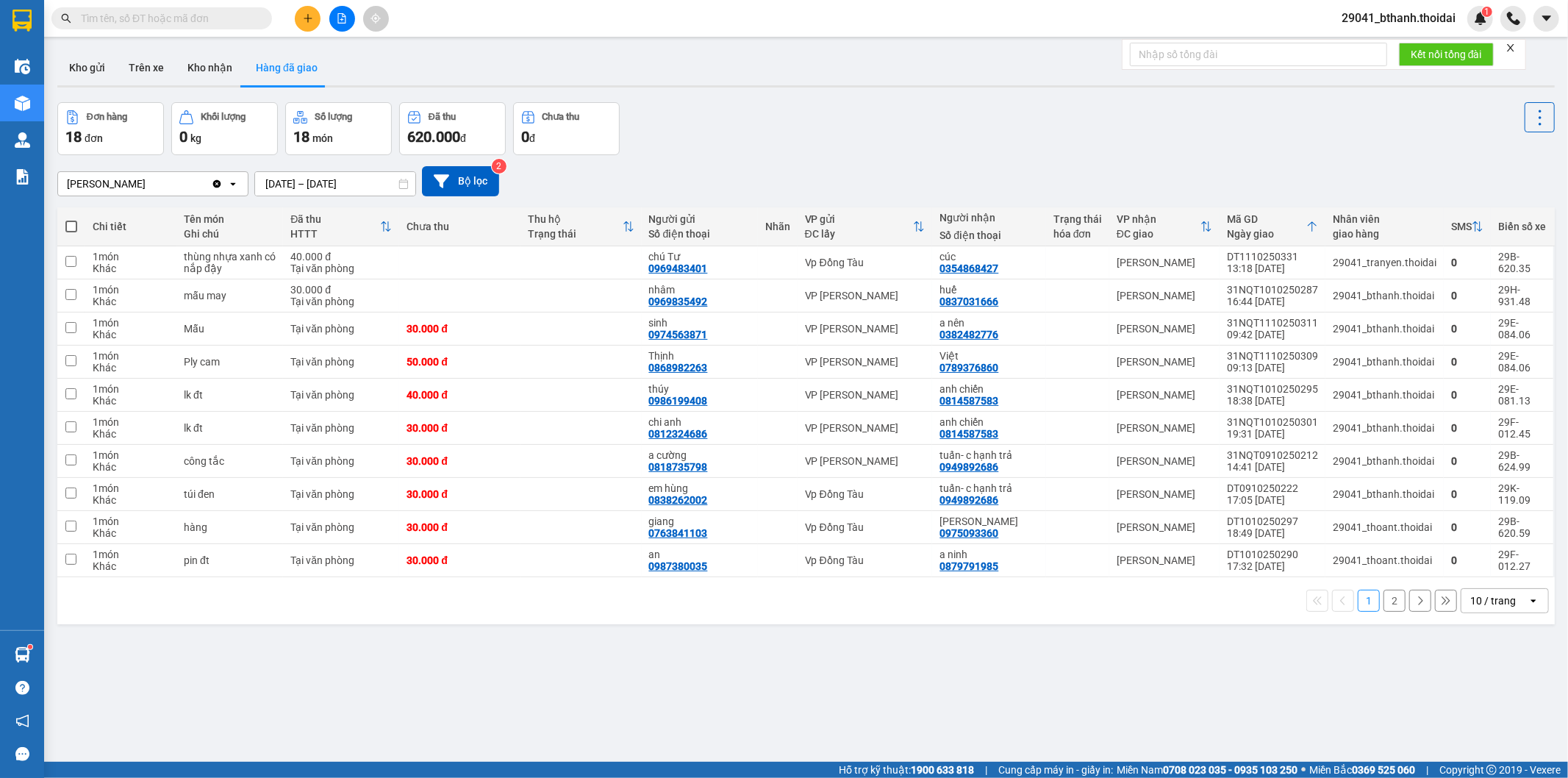
click at [195, 19] on input "text" at bounding box center [168, 18] width 173 height 17
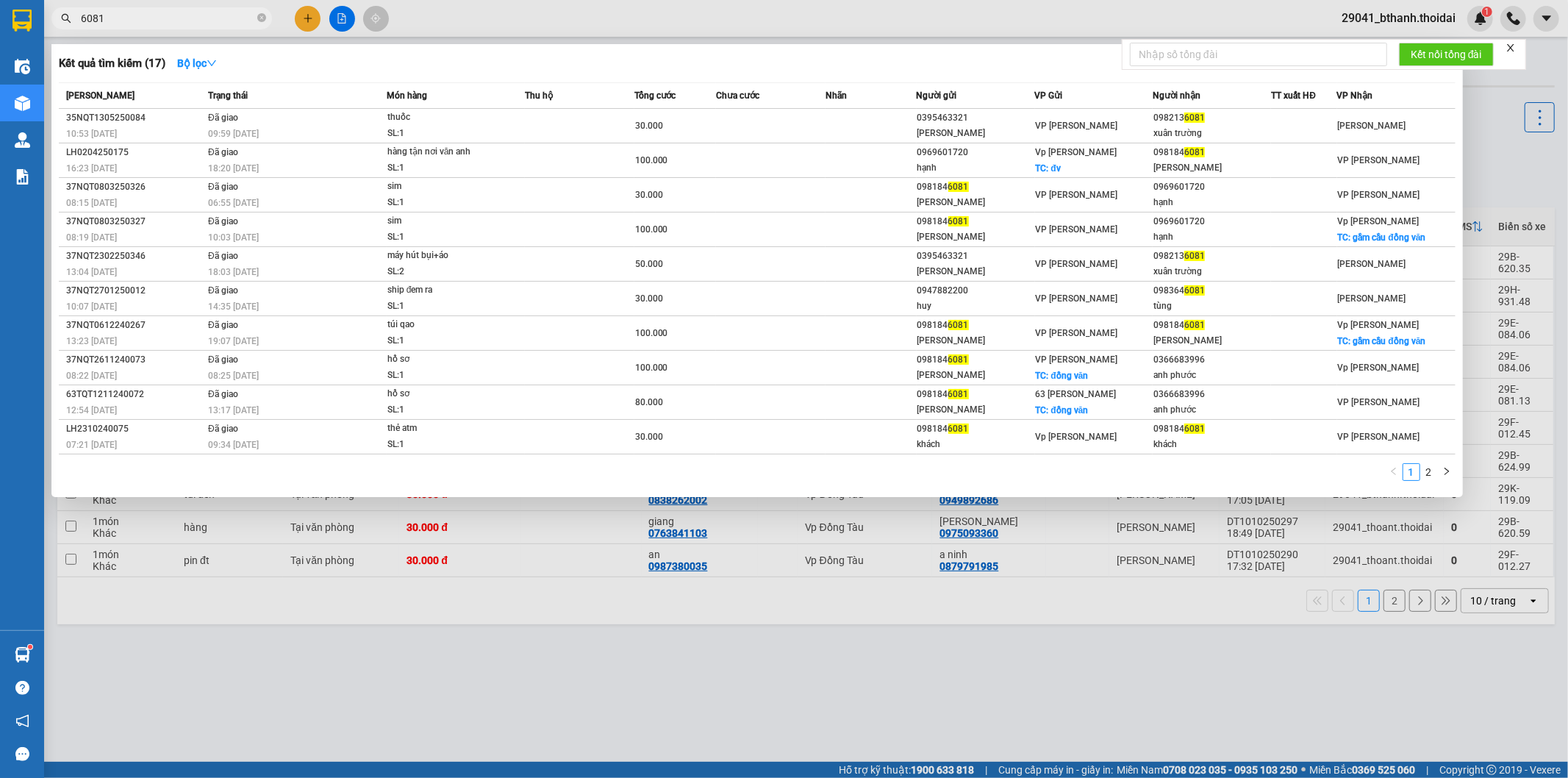
click at [150, 17] on input "6081" at bounding box center [168, 18] width 173 height 17
type input "6"
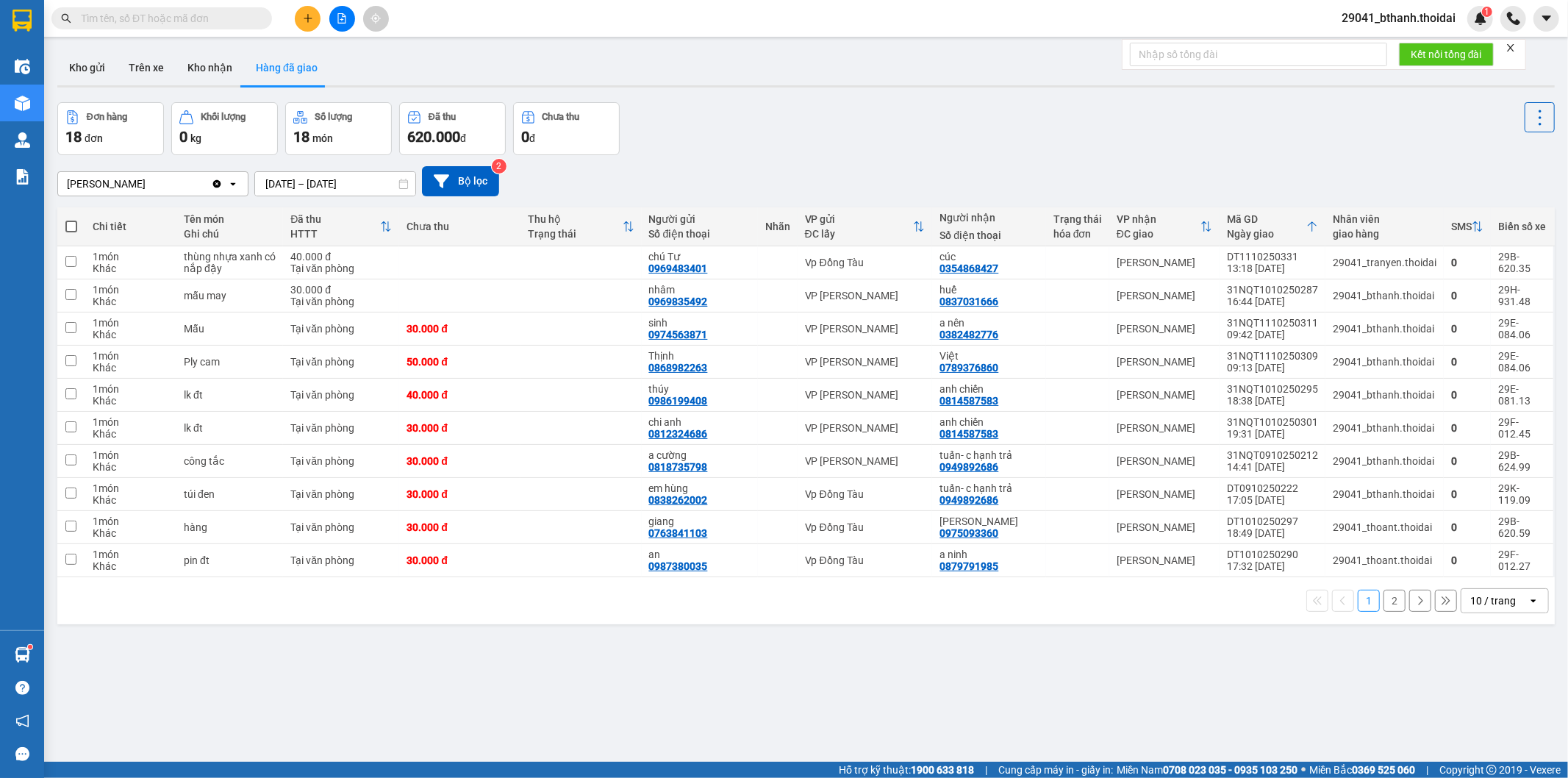
click at [212, 17] on input "text" at bounding box center [168, 18] width 173 height 17
click at [226, 68] on button "Kho nhận" at bounding box center [209, 67] width 69 height 35
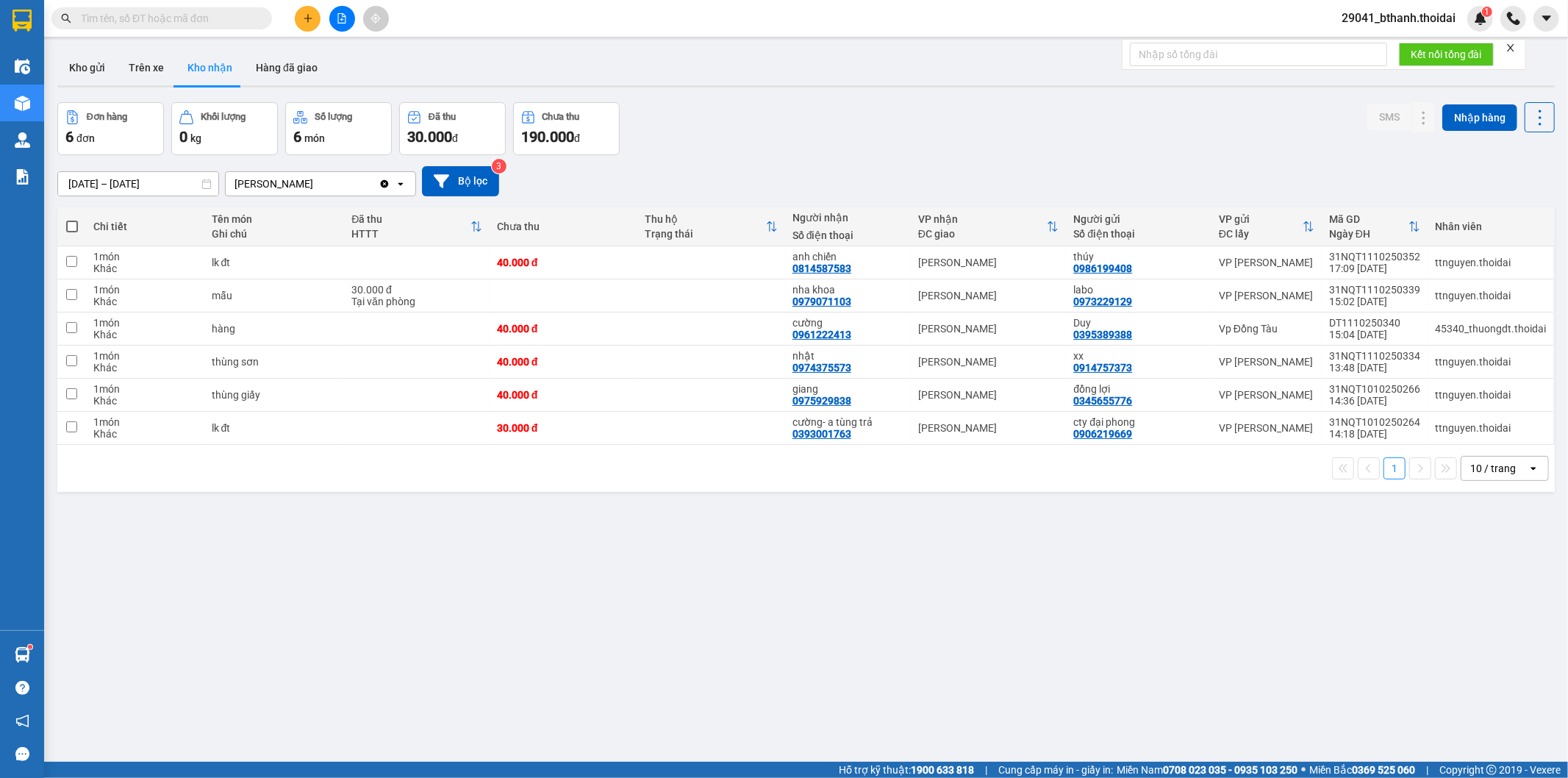
click at [206, 17] on input "text" at bounding box center [168, 18] width 173 height 17
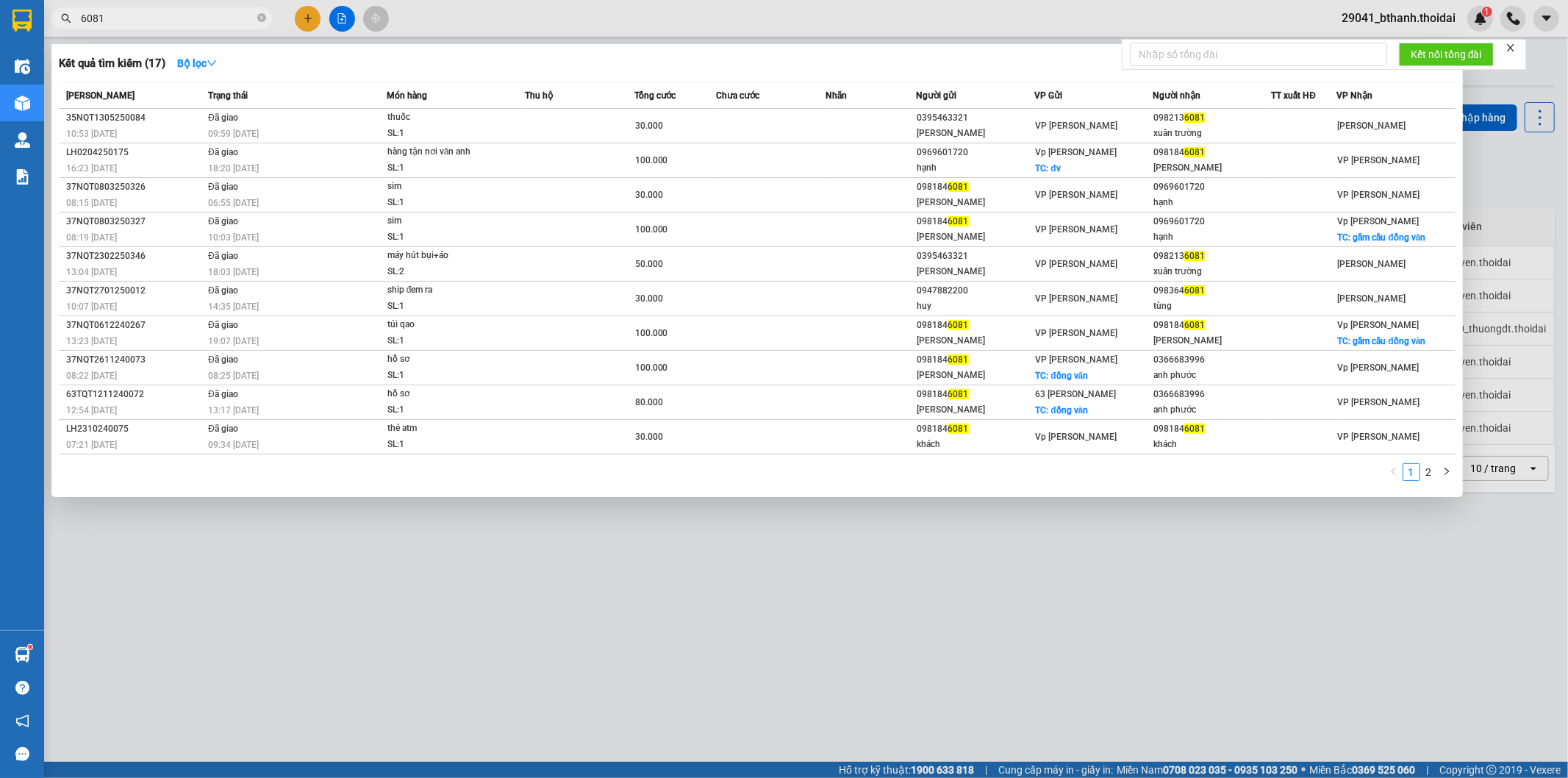
type input "6081"
click at [263, 17] on icon "close-circle" at bounding box center [261, 17] width 9 height 9
